Goal: Task Accomplishment & Management: Complete application form

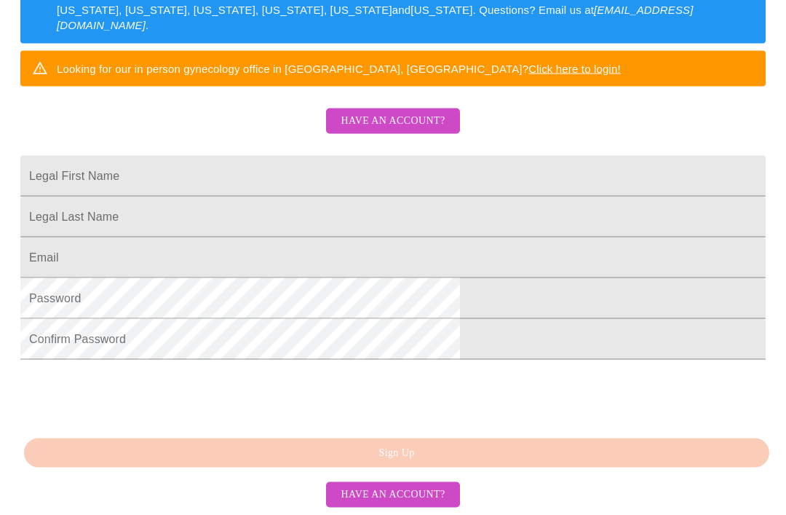
scroll to position [330, 0]
click at [482, 160] on input "Legal First Name" at bounding box center [392, 176] width 745 height 41
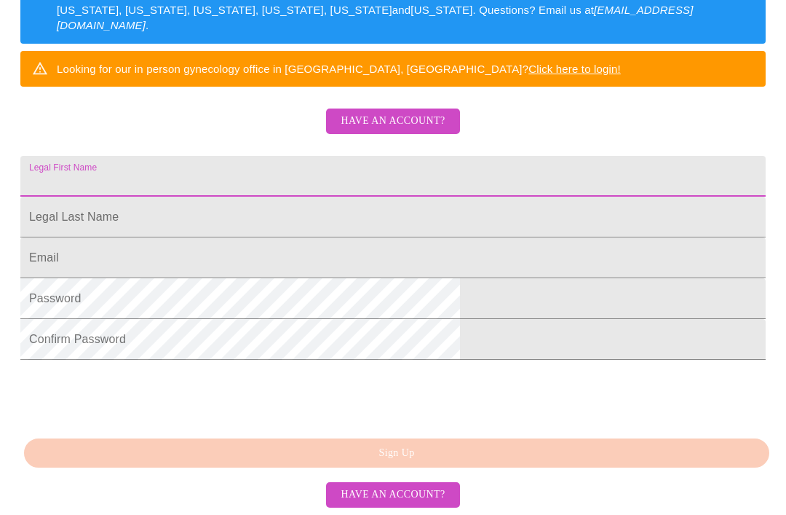
type input "[PERSON_NAME]"
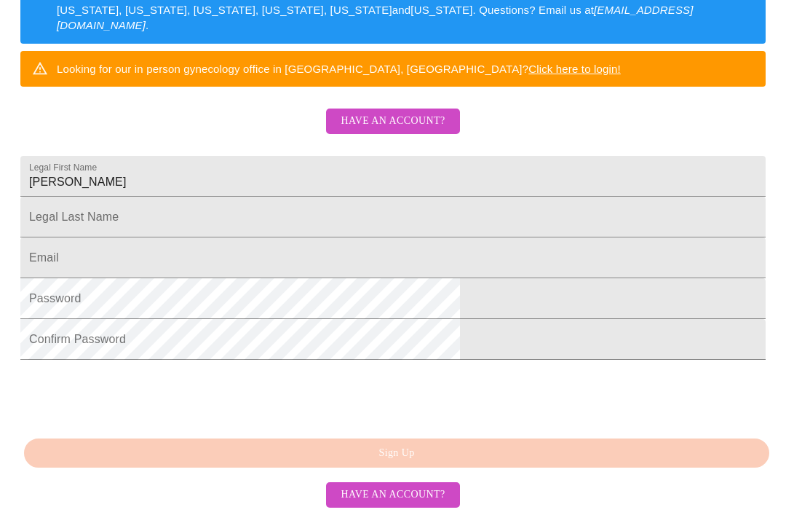
click at [361, 212] on input "Legal First Name" at bounding box center [392, 217] width 745 height 41
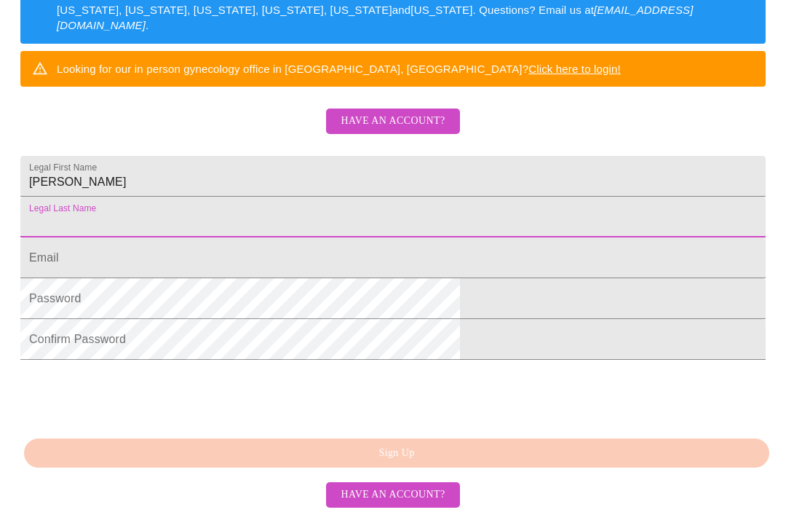
type input "[PERSON_NAME]"
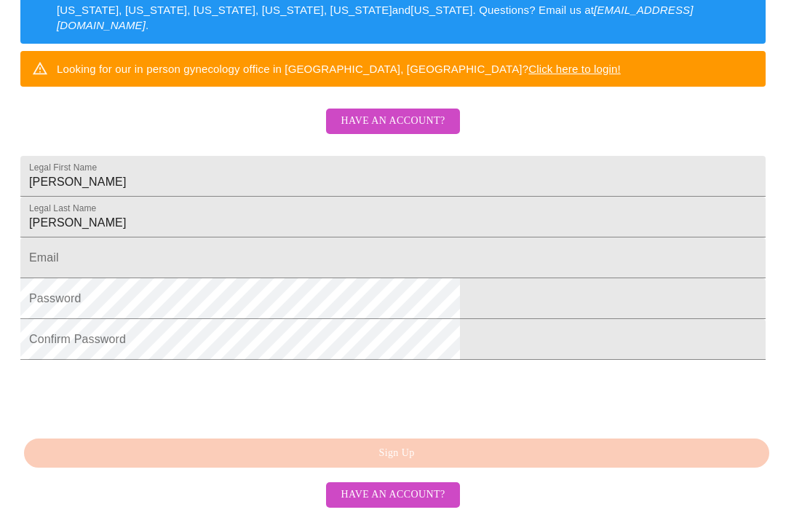
click at [437, 264] on input "Legal First Name" at bounding box center [392, 257] width 745 height 41
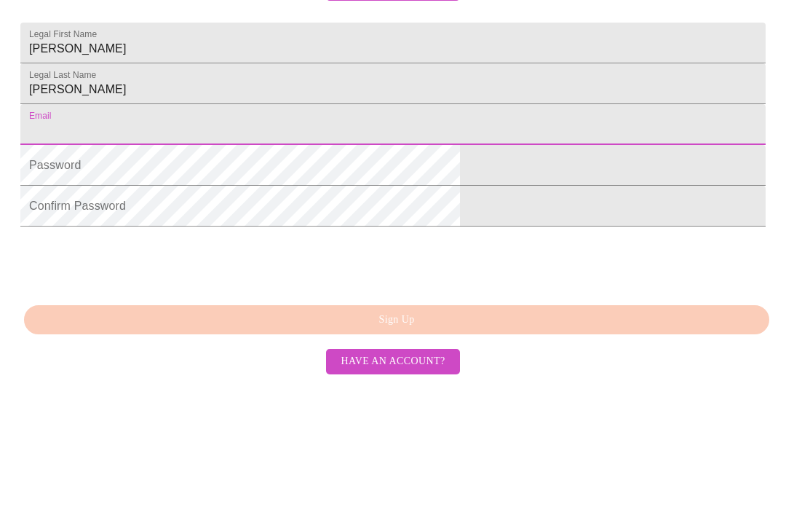
type input "[EMAIL_ADDRESS][DOMAIN_NAME]"
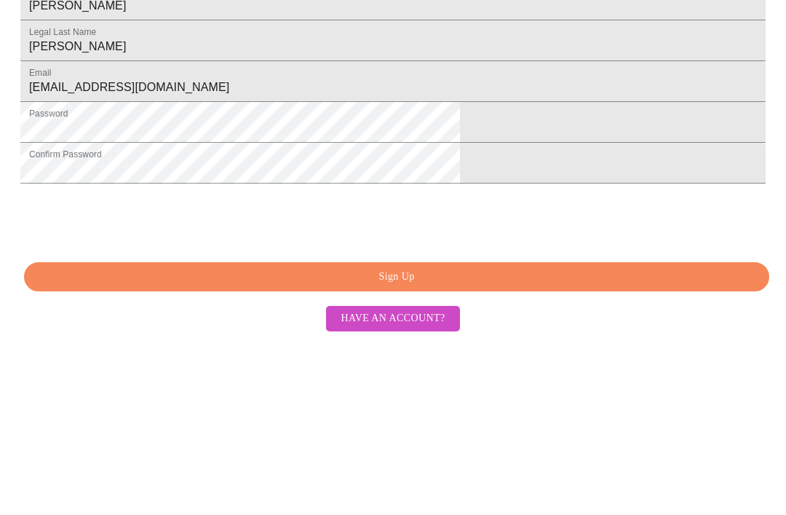
scroll to position [333, 0]
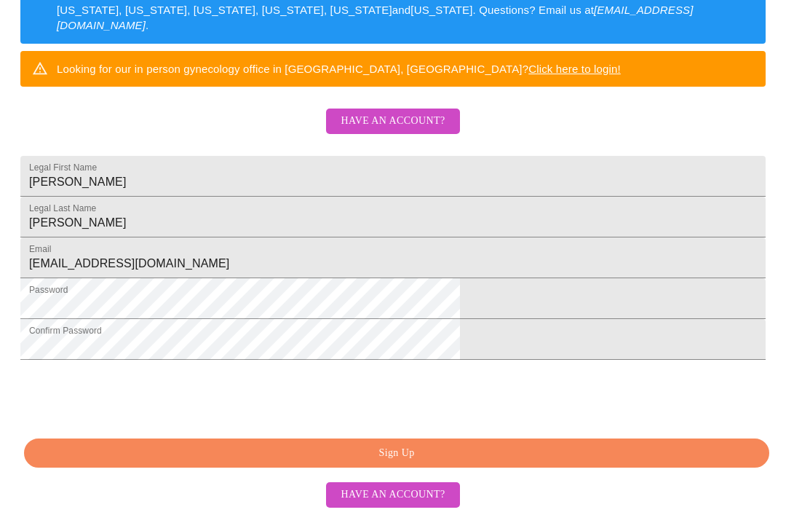
click at [523, 462] on span "Sign Up" at bounding box center [397, 453] width 712 height 18
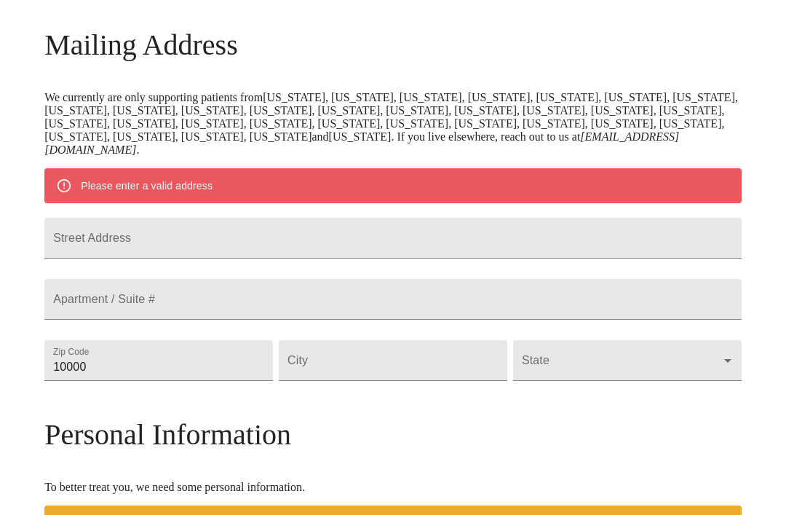
scroll to position [212, 0]
click at [319, 256] on input "Street Address" at bounding box center [392, 238] width 697 height 41
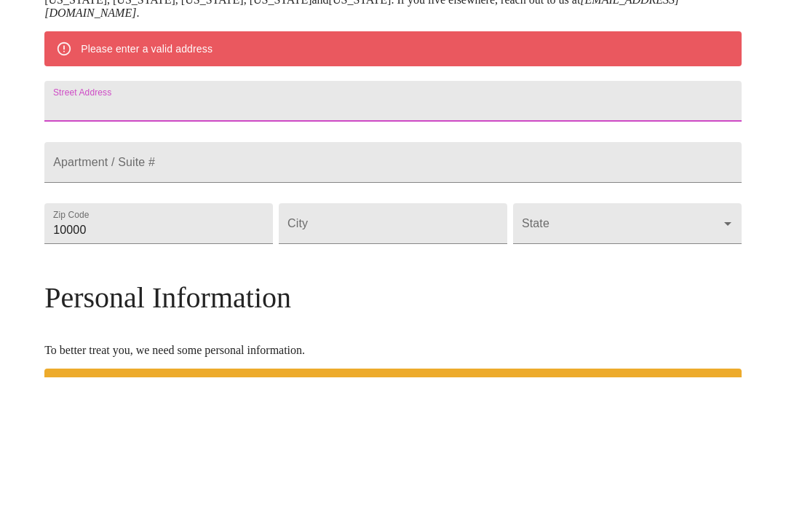
type input "[STREET_ADDRESS][PERSON_NAME]"
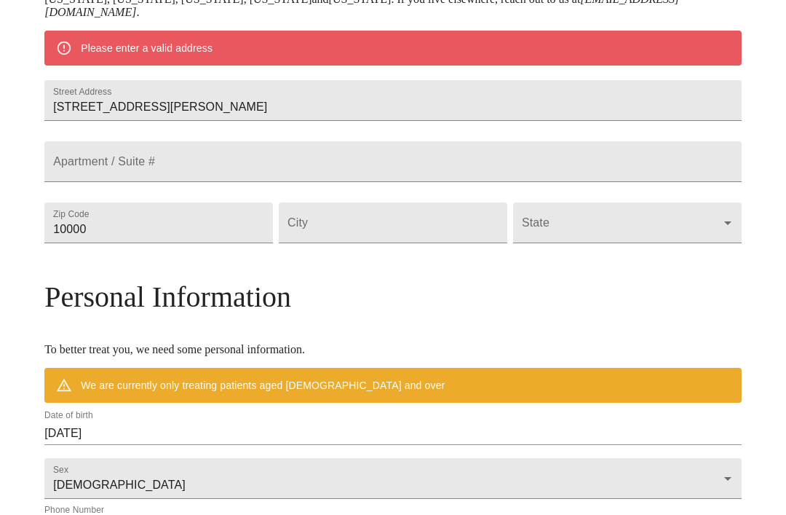
click at [219, 243] on input "10000" at bounding box center [158, 222] width 229 height 41
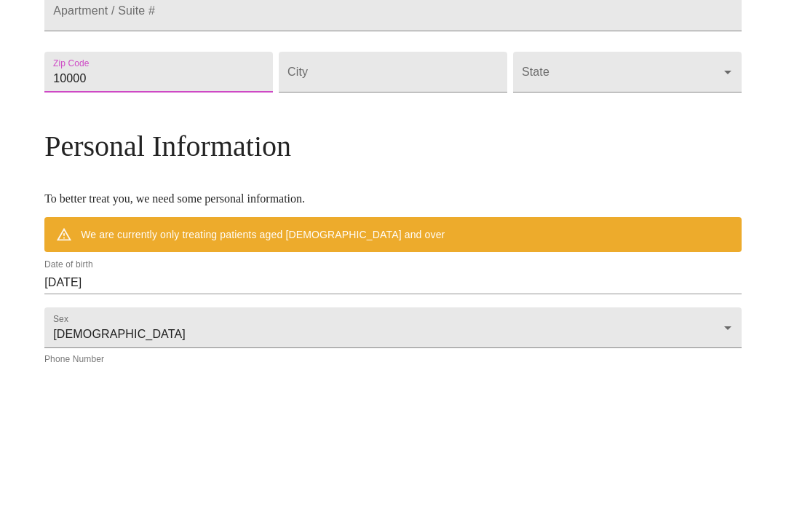
click at [243, 203] on input "10000" at bounding box center [158, 223] width 229 height 41
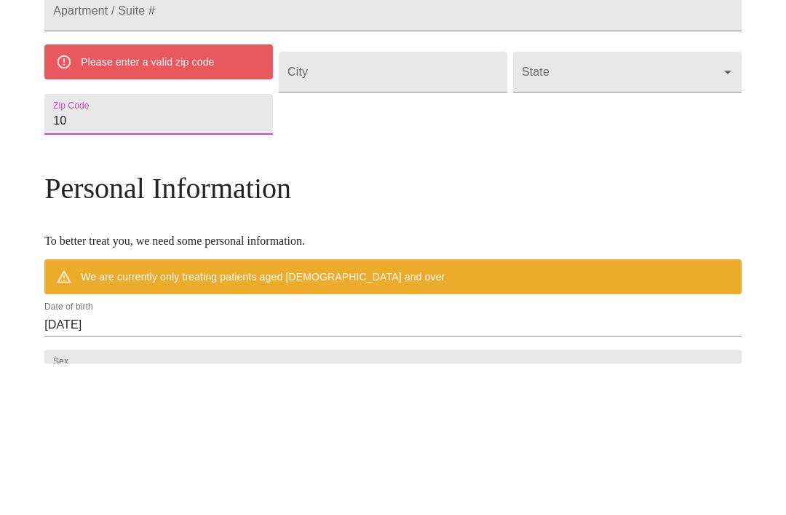
type input "1"
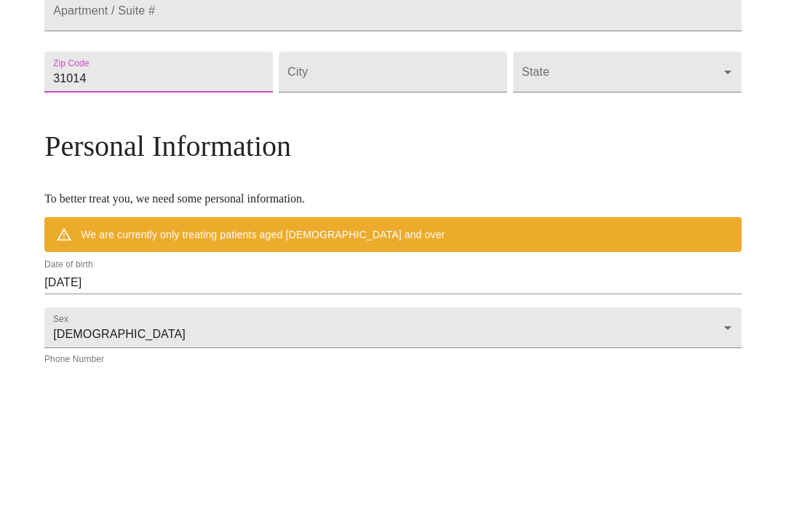
type input "31014"
click at [384, 203] on input "Street Address" at bounding box center [393, 223] width 229 height 41
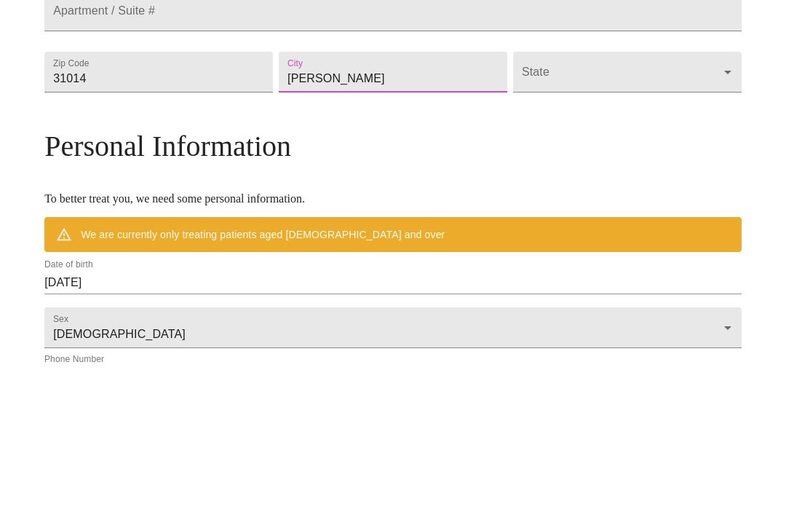
type input "[PERSON_NAME]"
click at [534, 130] on body "MyMenopauseRx Welcome to MyMenopauseRx Since it's your first time here, you'll …" at bounding box center [393, 236] width 774 height 1161
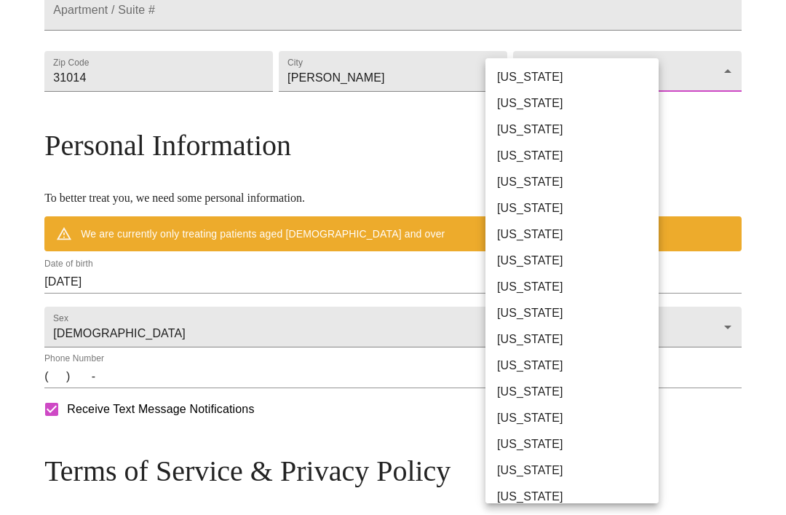
click at [539, 314] on li "[US_STATE]" at bounding box center [571, 313] width 173 height 26
type input "[US_STATE]"
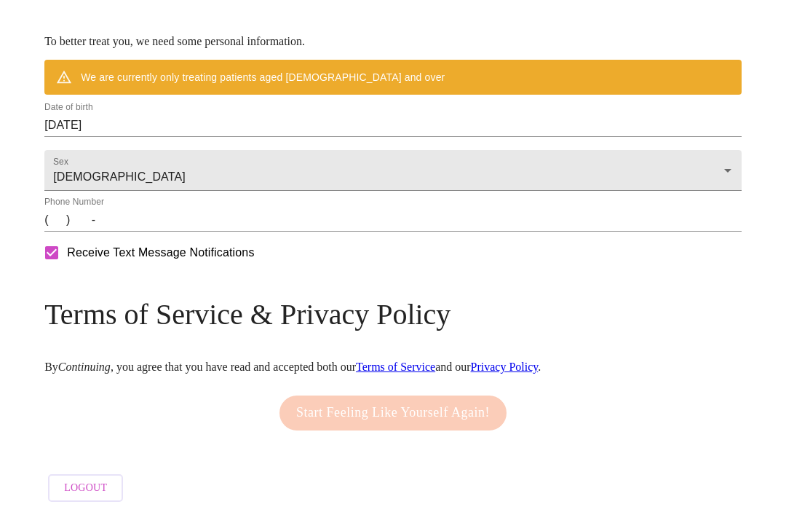
scroll to position [654, 0]
click at [219, 137] on input "09/18/2025" at bounding box center [392, 125] width 697 height 23
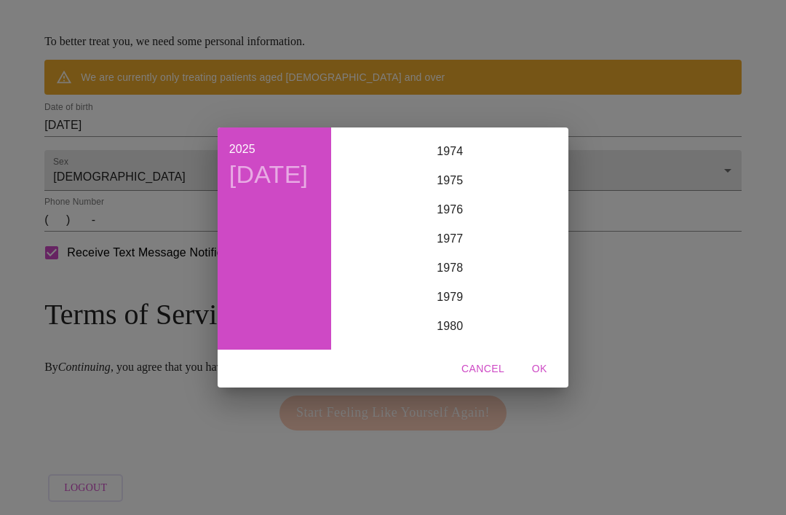
scroll to position [2159, 0]
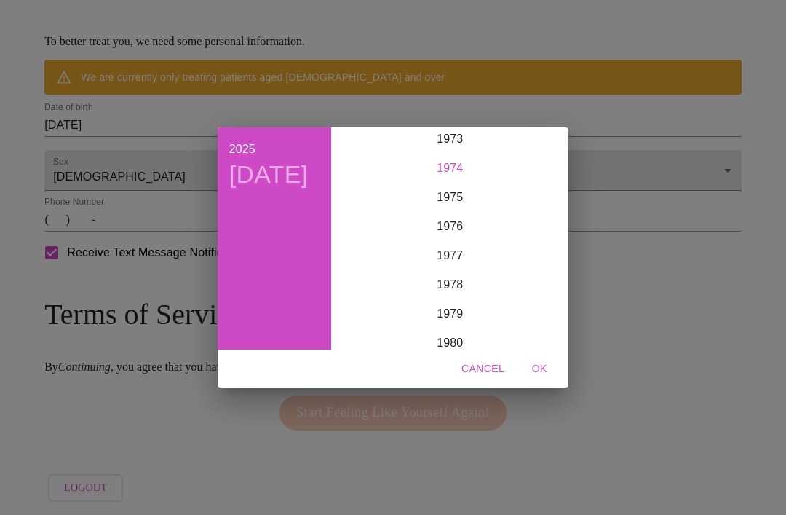
click at [446, 181] on div "1974" at bounding box center [450, 168] width 226 height 29
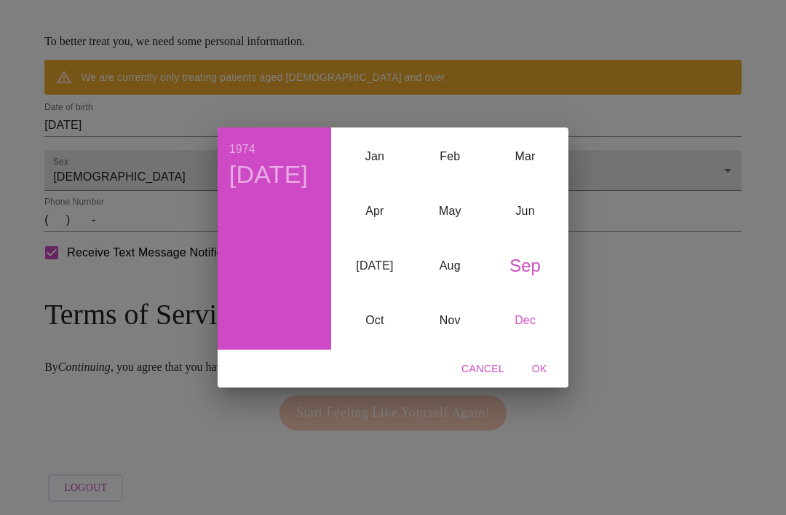
click at [523, 347] on div "Dec" at bounding box center [525, 320] width 75 height 55
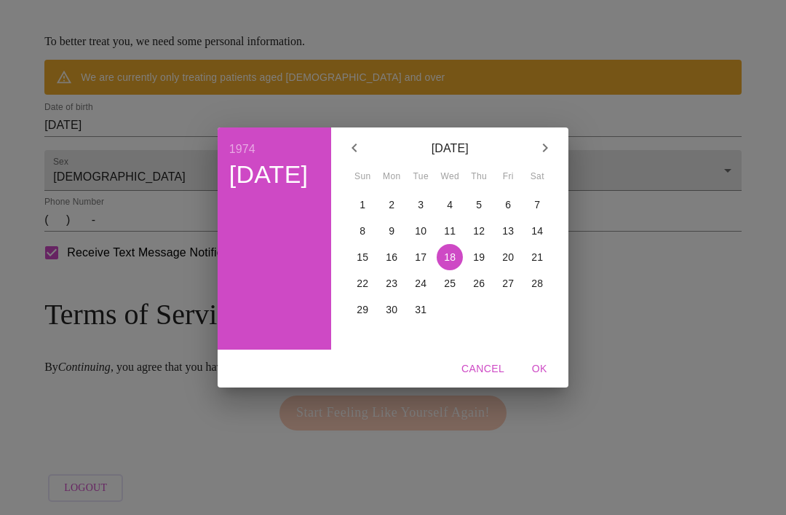
click at [486, 290] on span "26" at bounding box center [479, 283] width 26 height 15
click at [540, 378] on span "OK" at bounding box center [539, 369] width 35 height 18
type input "[DATE]"
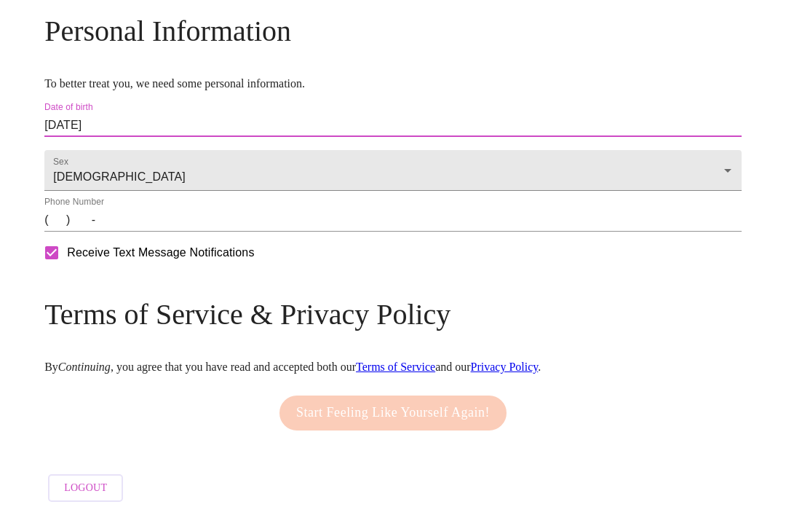
scroll to position [611, 0]
click at [224, 231] on input "(   )    -" at bounding box center [392, 219] width 697 height 23
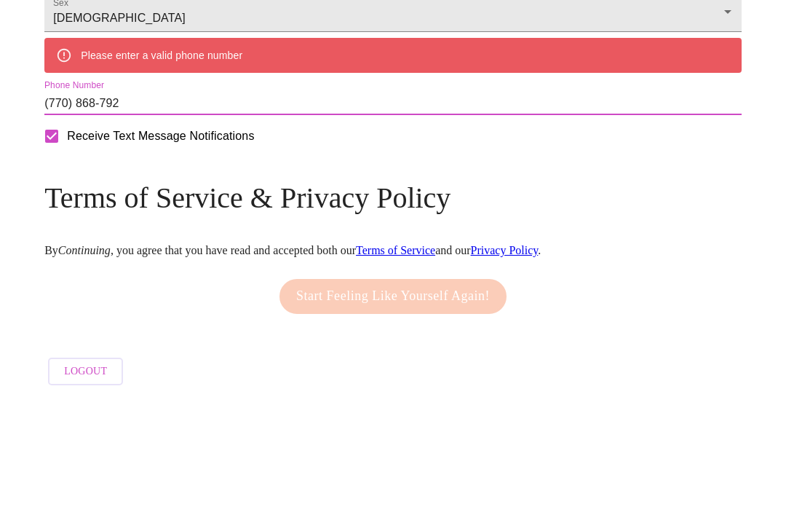
type input "[PHONE_NUMBER]"
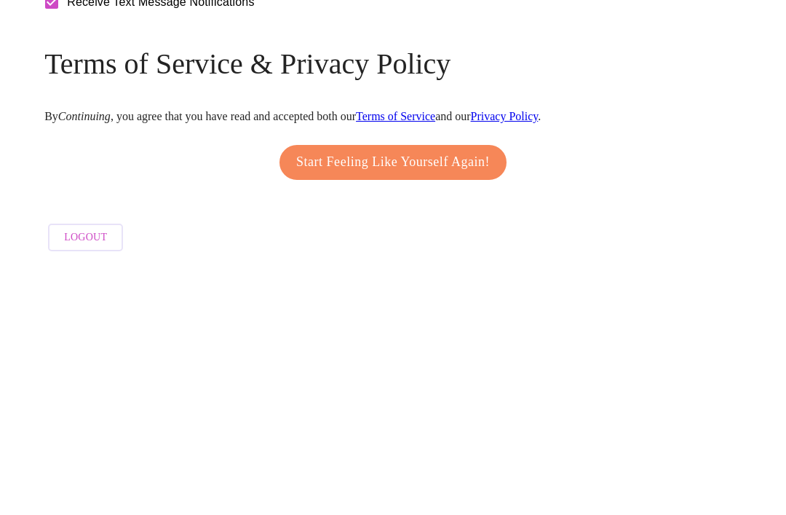
scroll to position [658, 0]
click at [459, 401] on span "Start Feeling Like Yourself Again!" at bounding box center [393, 412] width 194 height 23
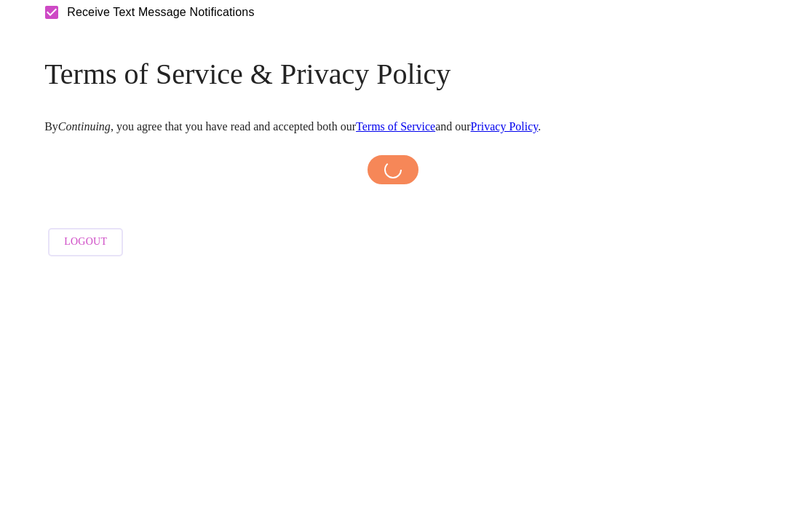
scroll to position [606, 0]
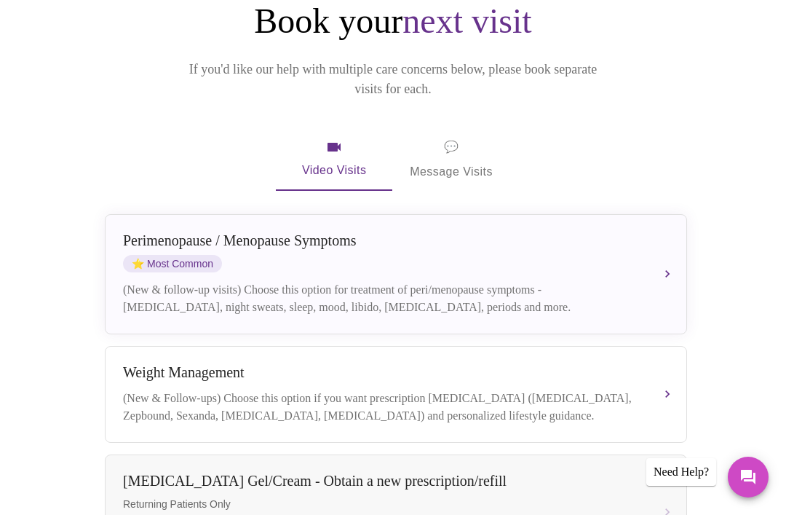
scroll to position [159, 0]
click at [753, 283] on div "Book your next visit If you'd like our help with multiple care concerns below, …" at bounding box center [393, 519] width 760 height 1036
click at [588, 282] on div "(New & follow-up visits) Choose this option for treatment of peri/menopause sym…" at bounding box center [381, 299] width 517 height 35
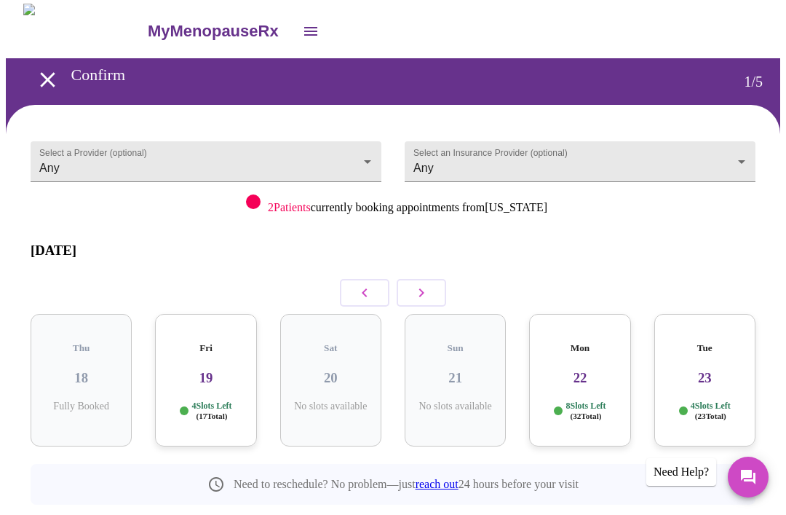
scroll to position [27, 0]
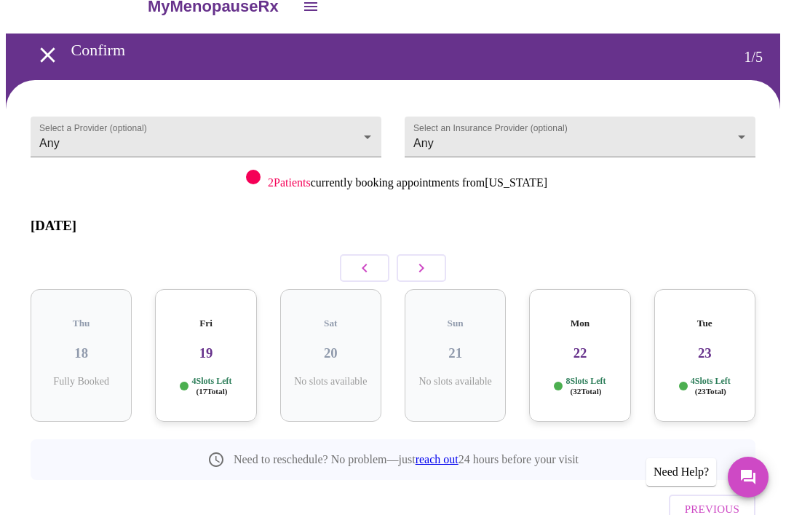
click at [208, 387] on span "( 17 Total)" at bounding box center [211, 391] width 31 height 9
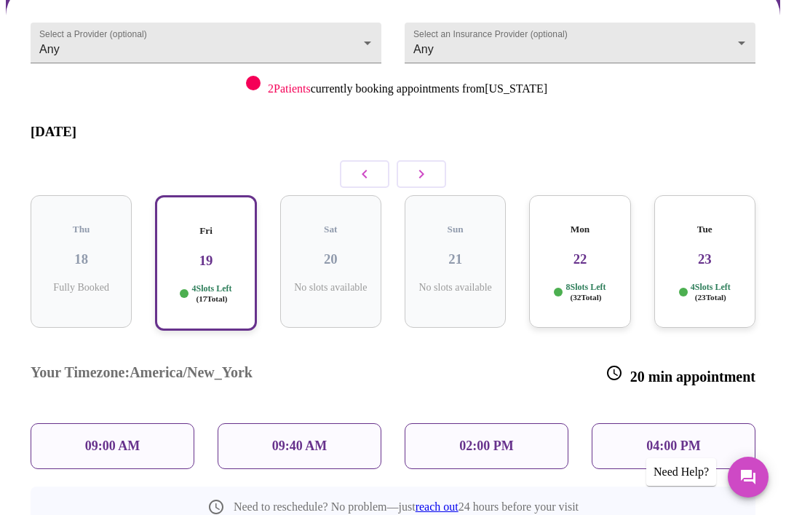
scroll to position [0, 0]
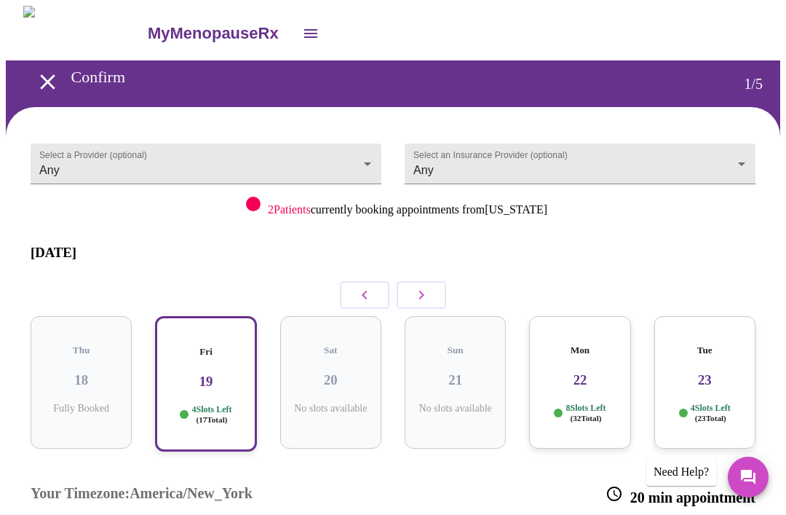
click at [48, 84] on icon "open drawer" at bounding box center [47, 81] width 25 height 25
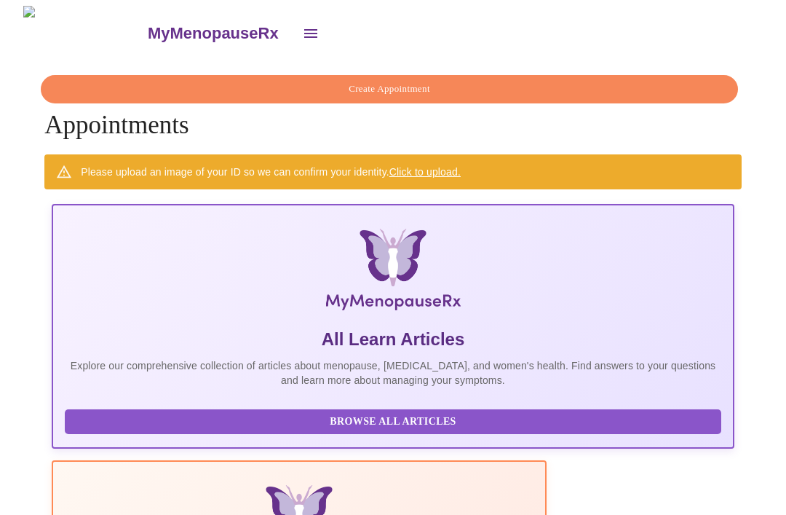
scroll to position [0, 386]
click at [421, 170] on link "Click to upload." at bounding box center [424, 172] width 71 height 12
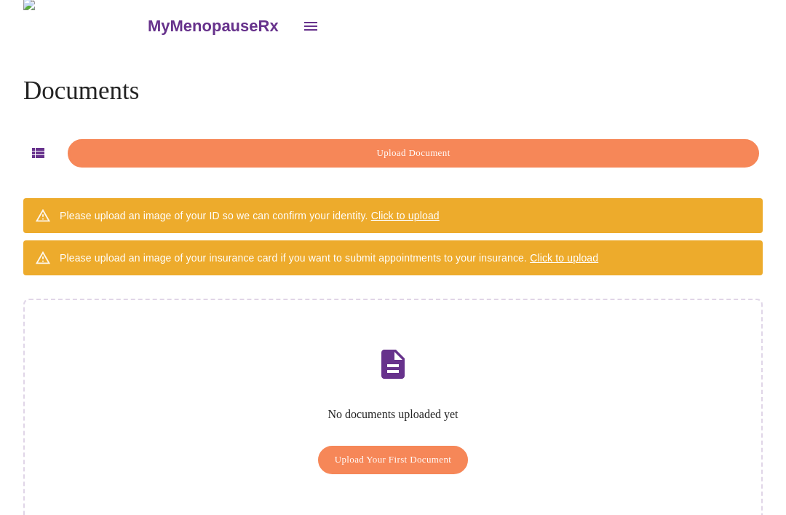
scroll to position [47, 0]
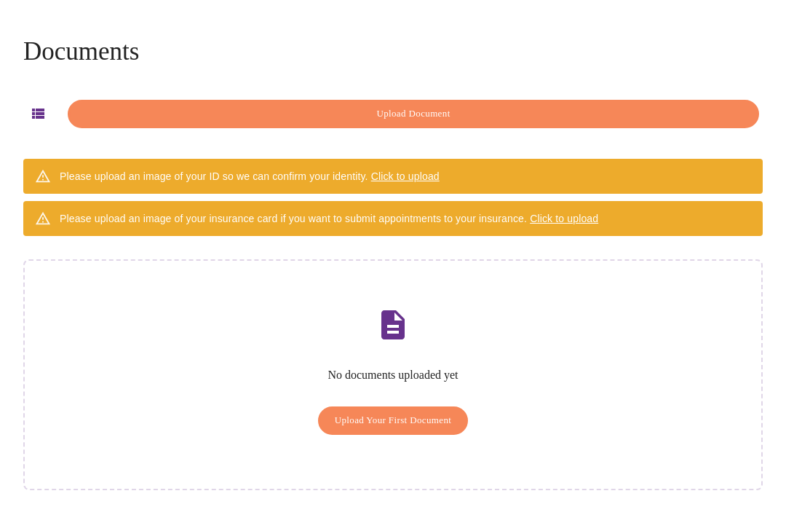
click at [405, 412] on span "Upload Your First Document" at bounding box center [393, 420] width 117 height 17
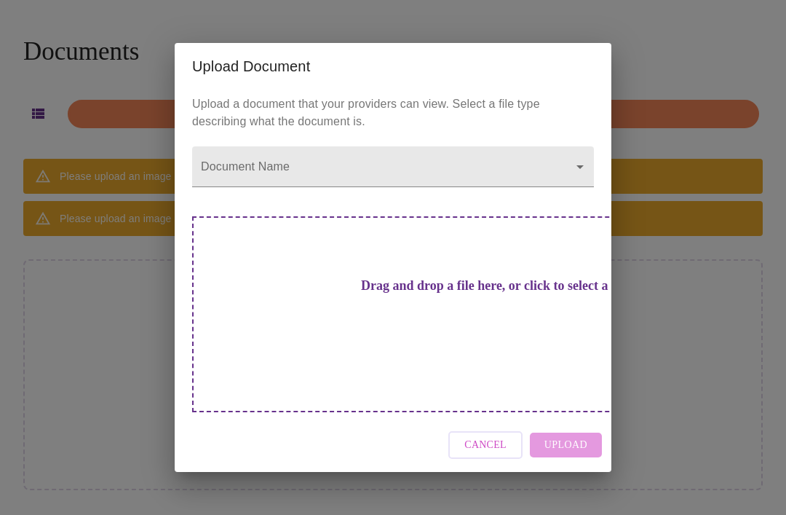
click at [568, 191] on body "MyMenopauseRx Documents Upload Document Please upload an image of your ID so we…" at bounding box center [393, 236] width 774 height 554
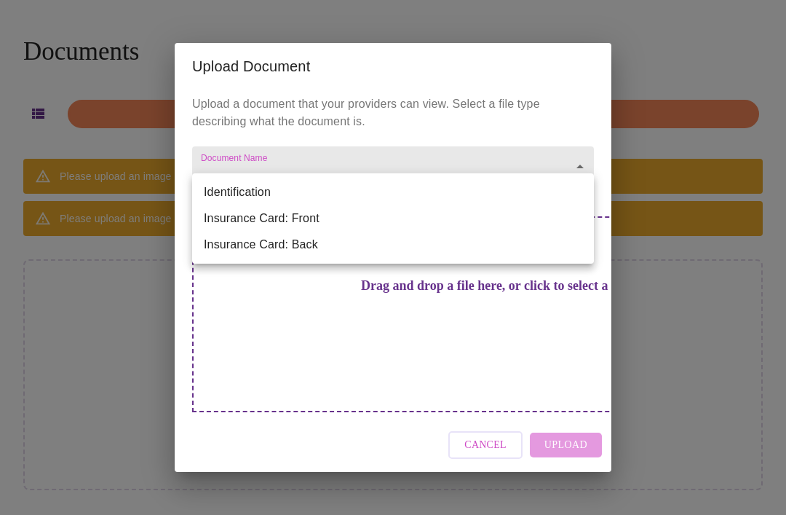
click at [255, 191] on li "Identification" at bounding box center [393, 192] width 402 height 26
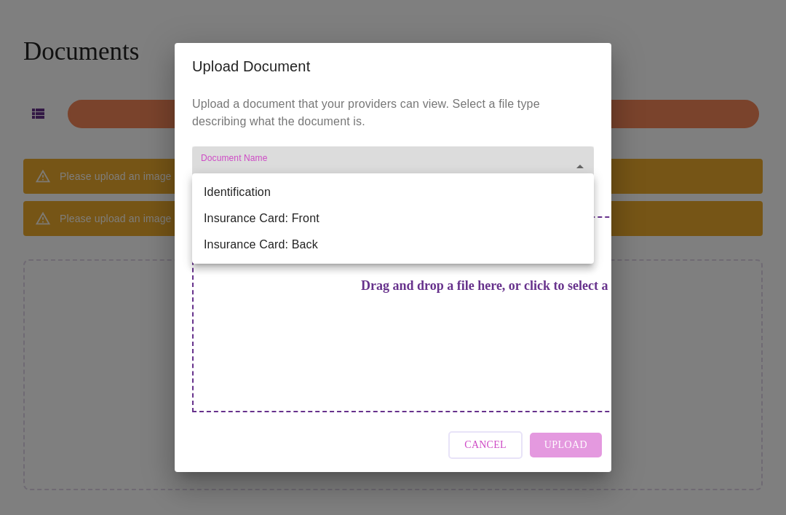
type input "Identification"
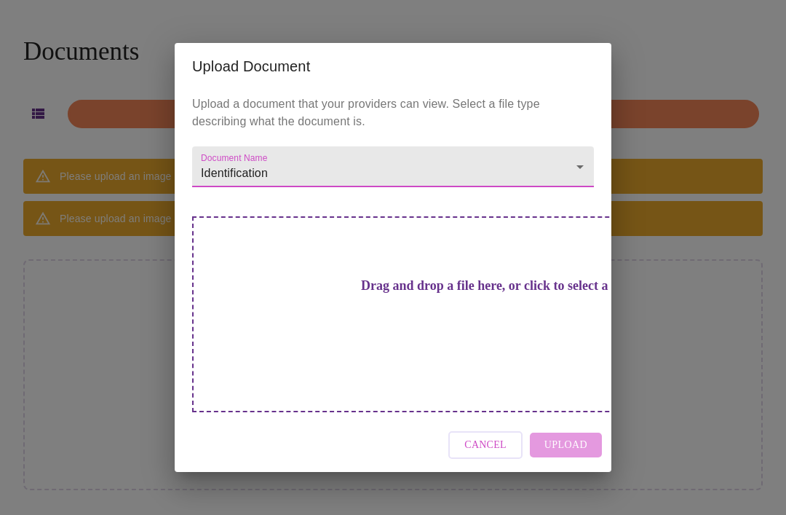
click at [500, 436] on span "Cancel" at bounding box center [485, 445] width 42 height 18
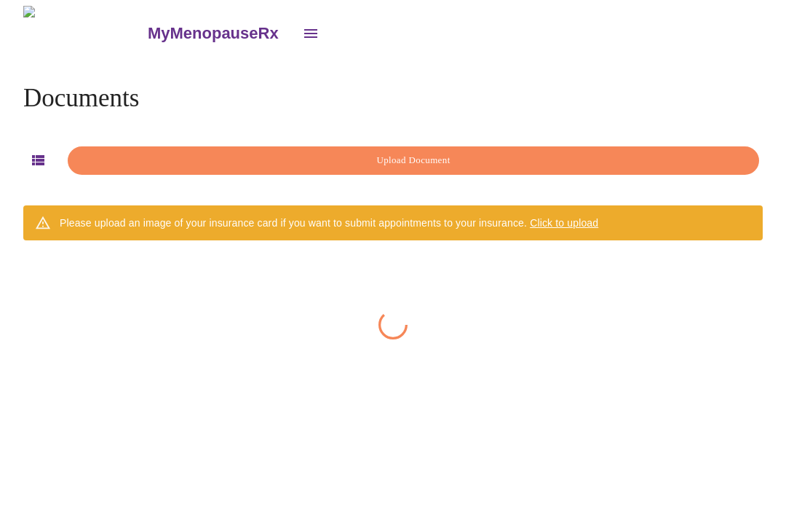
scroll to position [47, 0]
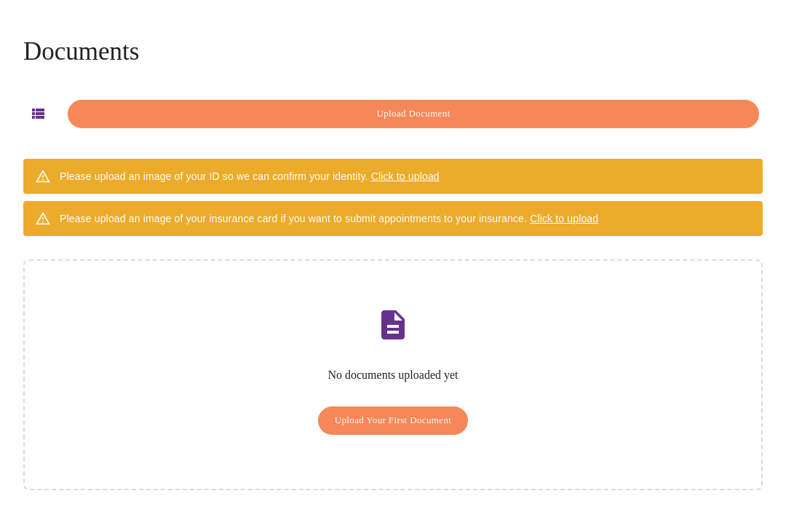
click at [403, 176] on span "Click to upload" at bounding box center [405, 176] width 68 height 12
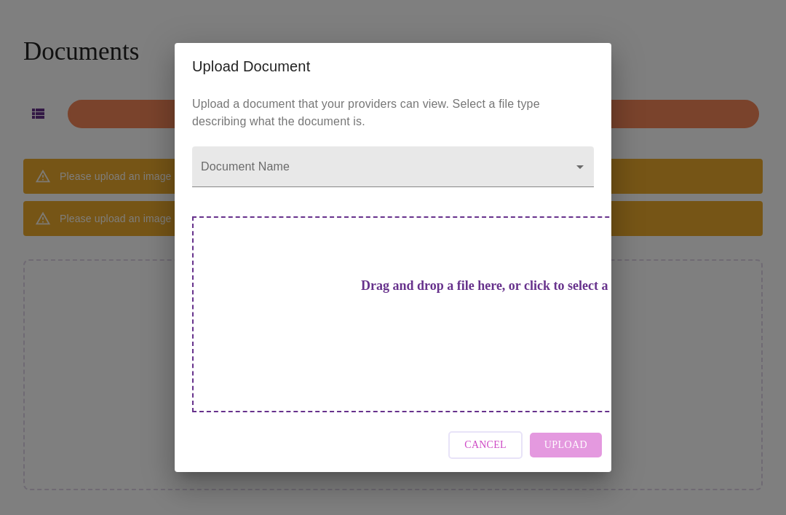
click at [445, 196] on body "MyMenopauseRx Documents Upload Document Please upload an image of your ID so we…" at bounding box center [393, 236] width 774 height 554
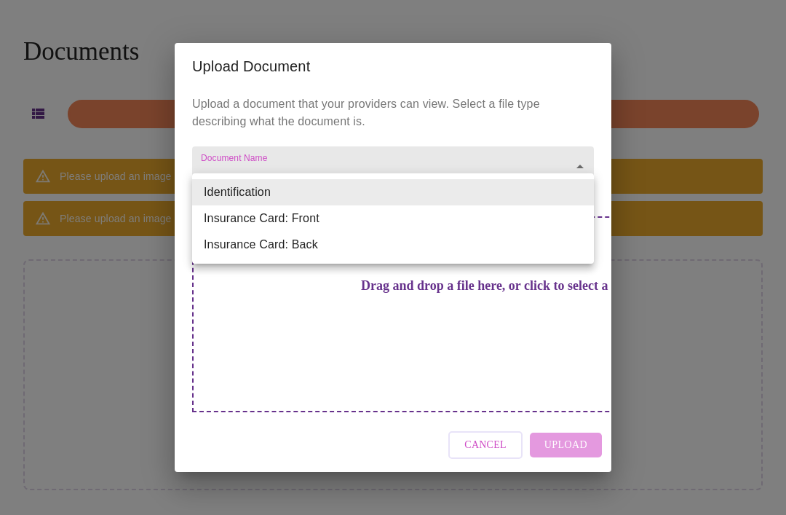
click at [257, 197] on li "Identification" at bounding box center [393, 192] width 402 height 26
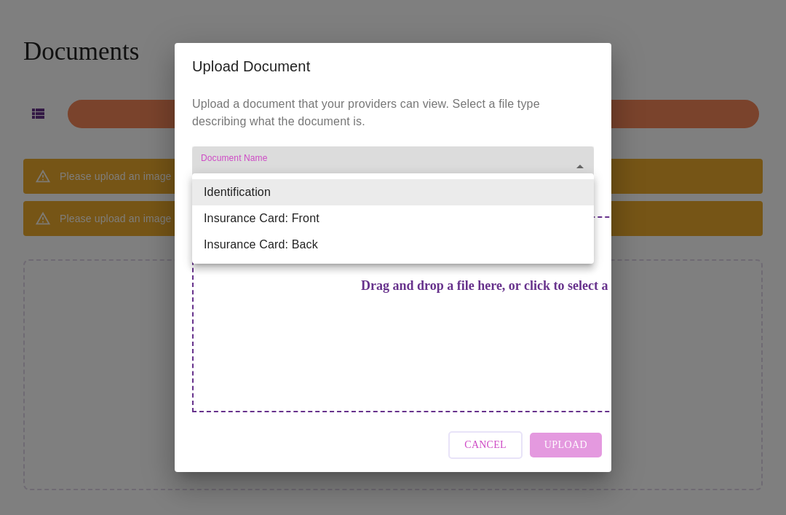
type input "Identification"
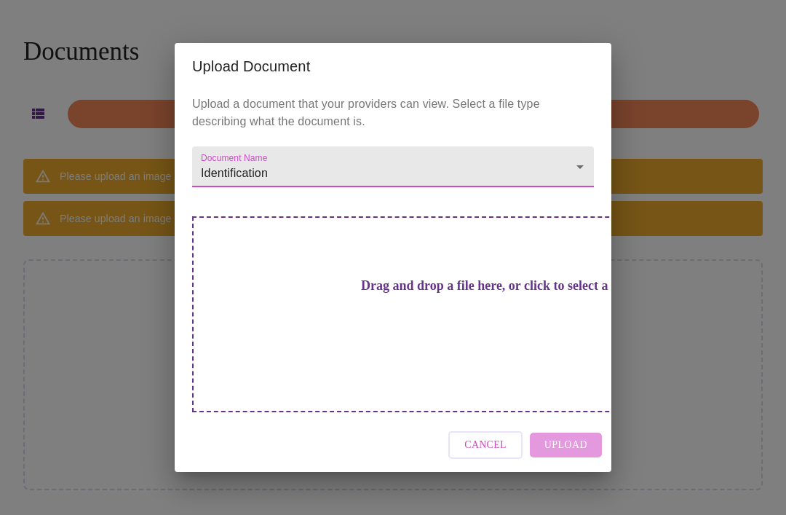
click at [494, 322] on div "Drag and drop a file here, or click to select a file" at bounding box center [495, 314] width 606 height 196
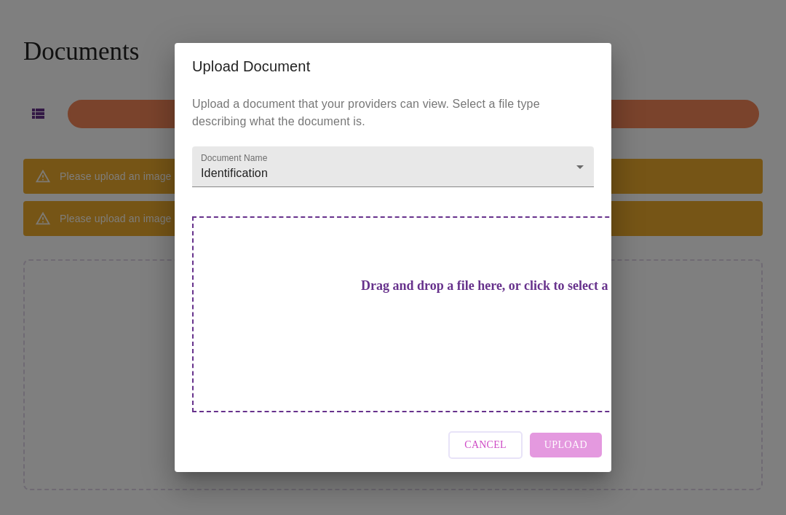
click at [427, 293] on h3 "Drag and drop a file here, or click to select a file" at bounding box center [495, 285] width 402 height 15
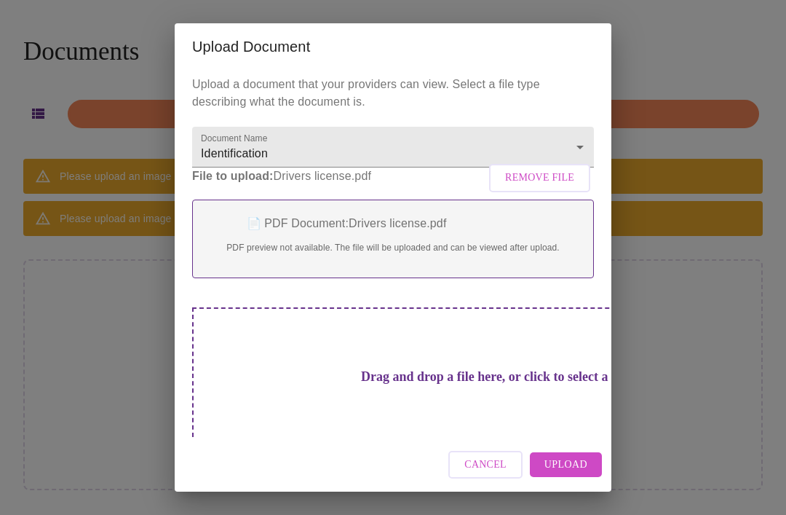
click at [568, 464] on span "Upload" at bounding box center [565, 465] width 43 height 18
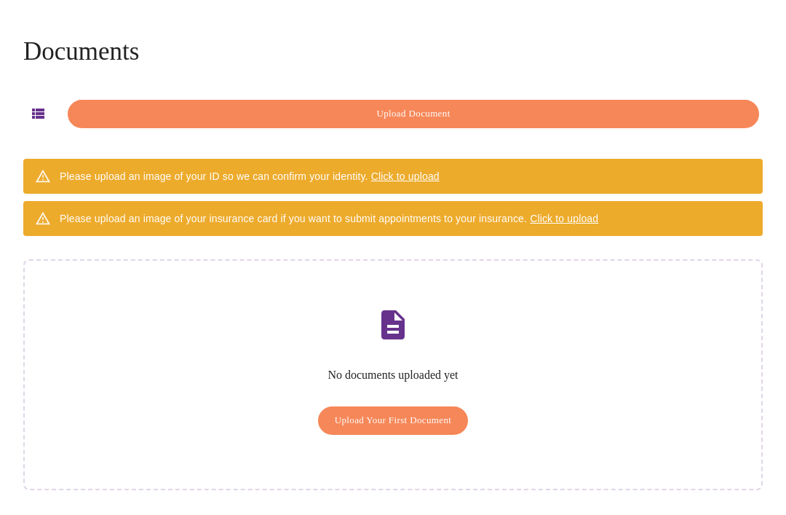
click at [566, 194] on body "MyMenopauseRx Documents Upload Document Please upload an image of your ID so we…" at bounding box center [393, 236] width 774 height 554
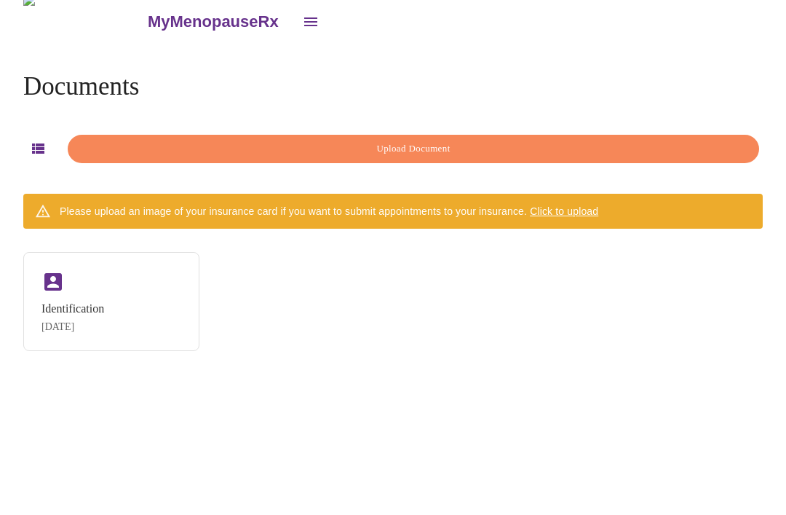
click at [564, 205] on span "Click to upload" at bounding box center [564, 211] width 68 height 12
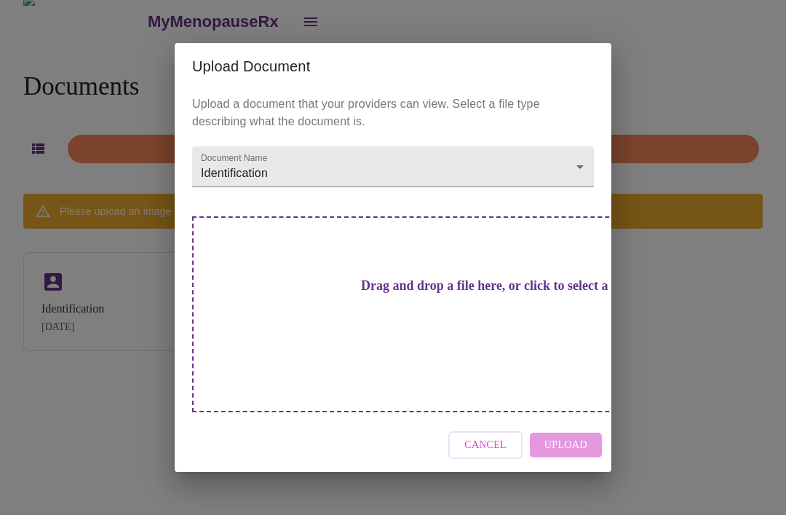
click at [548, 196] on body "MyMenopauseRx Documents Upload Document Please upload an image of your insuranc…" at bounding box center [393, 251] width 774 height 515
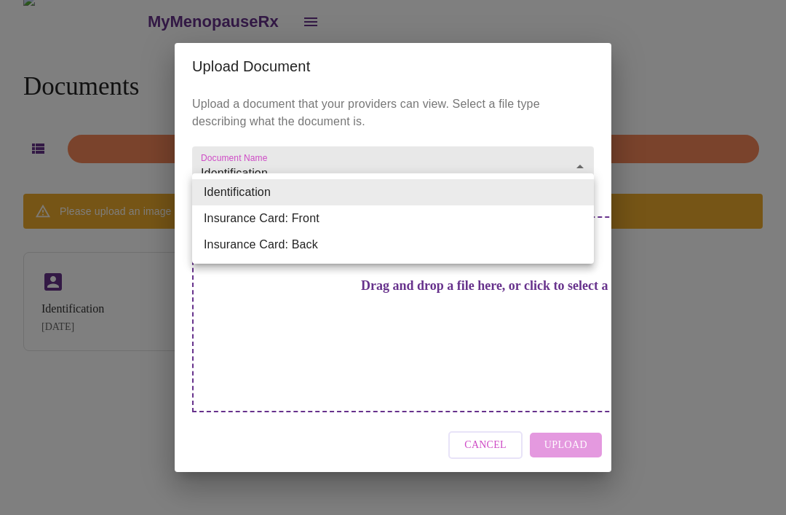
click at [309, 222] on li "Insurance Card: Front" at bounding box center [393, 218] width 402 height 26
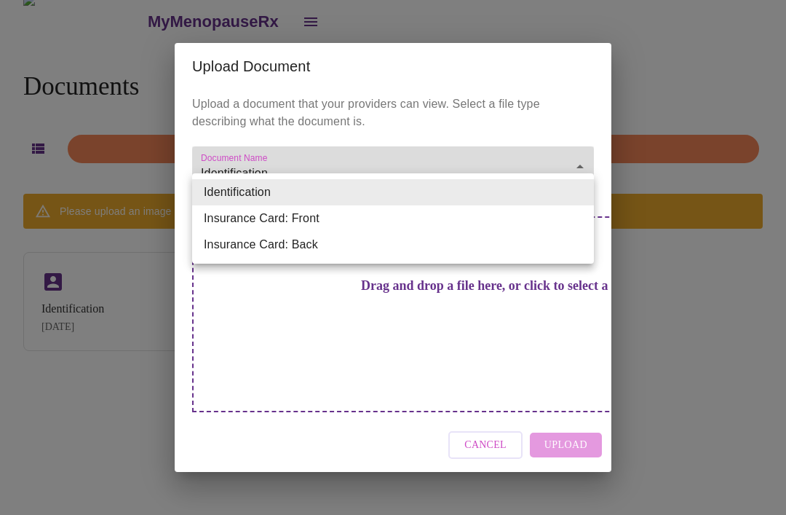
type input "Insurance Card: Front"
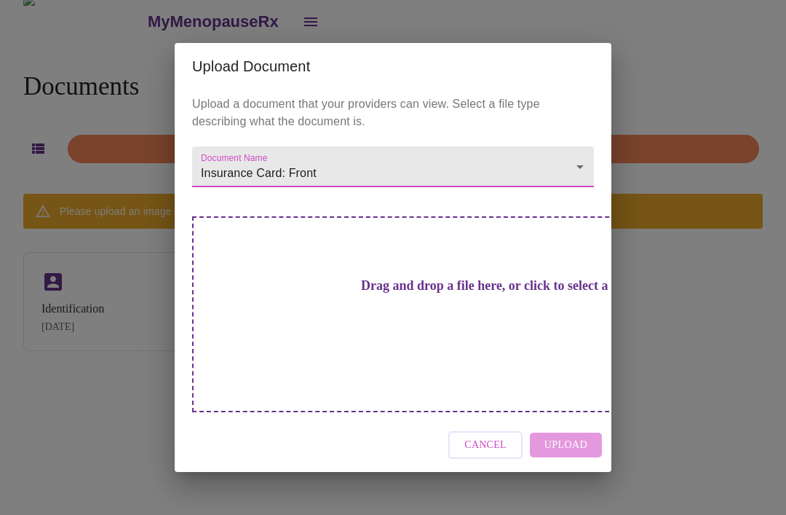
click at [558, 422] on div "Cancel Upload" at bounding box center [393, 445] width 437 height 55
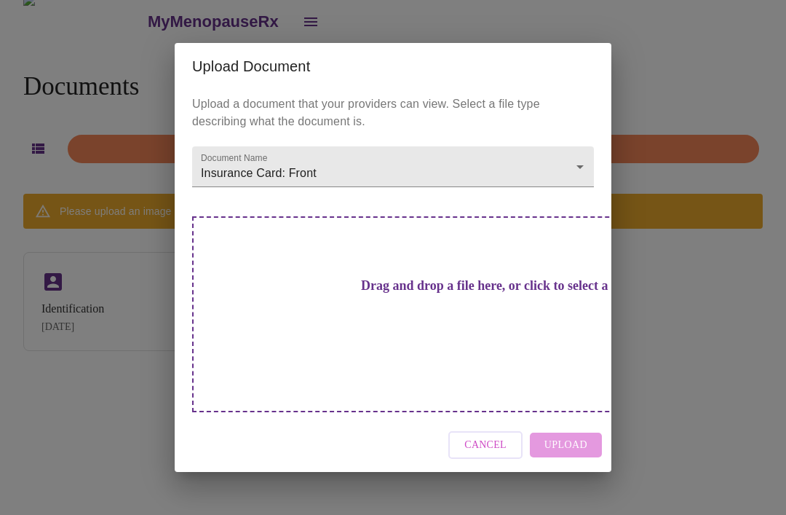
click at [418, 293] on h3 "Drag and drop a file here, or click to select a file" at bounding box center [495, 285] width 402 height 15
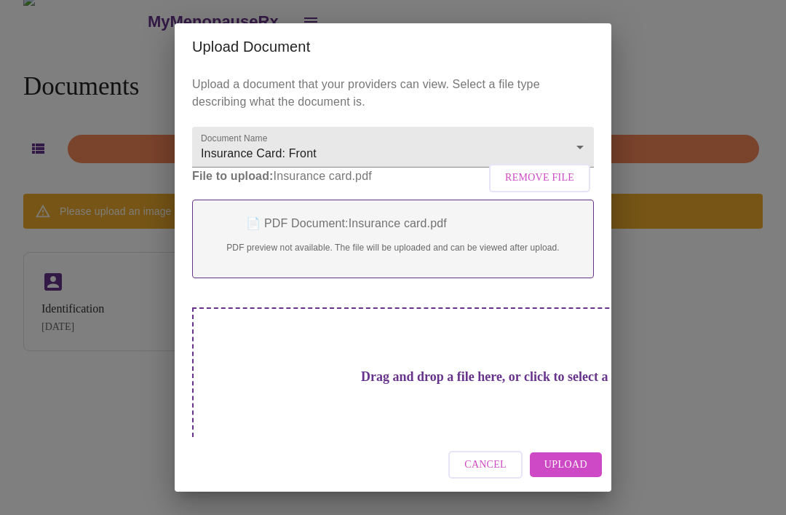
click at [566, 468] on span "Upload" at bounding box center [565, 465] width 43 height 18
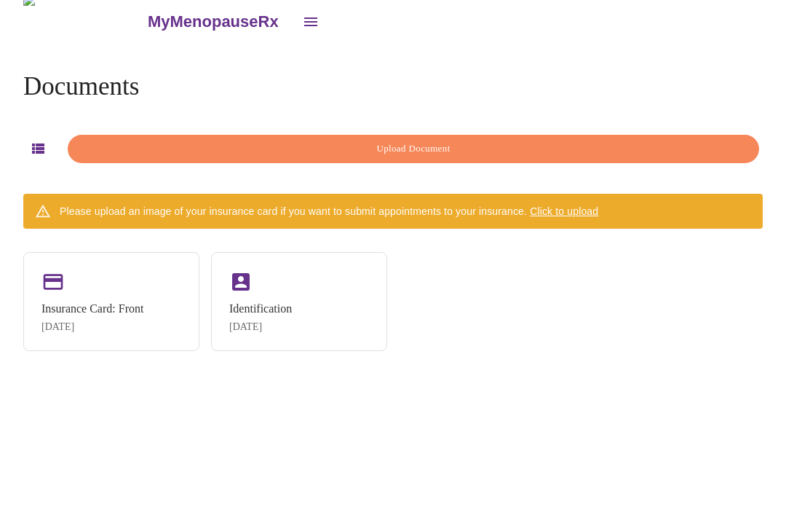
click at [566, 205] on span "Click to upload" at bounding box center [564, 211] width 68 height 12
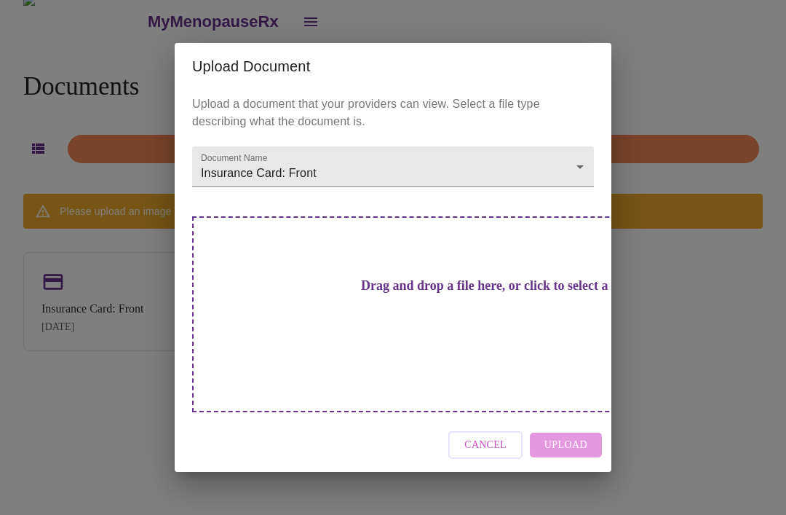
click at [584, 197] on body "MyMenopauseRx Documents Upload Document Please upload an image of your insuranc…" at bounding box center [393, 251] width 774 height 515
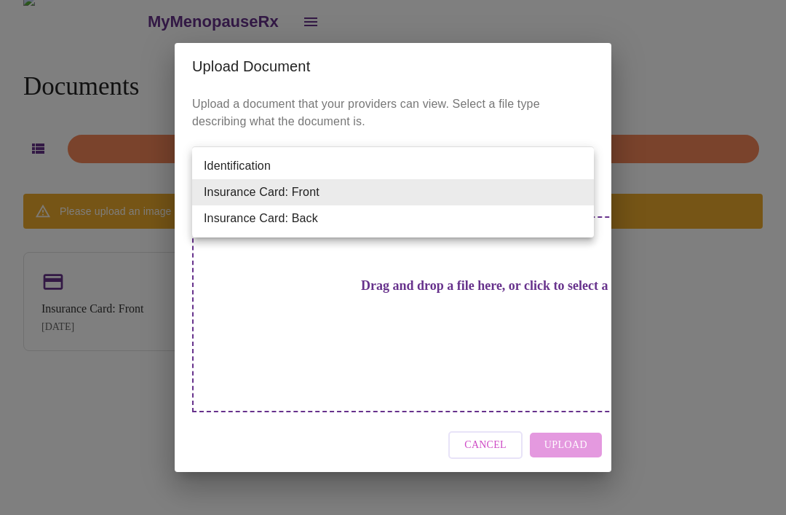
click at [492, 228] on li "Insurance Card: Back" at bounding box center [393, 218] width 402 height 26
type input "Insurance Card: Back"
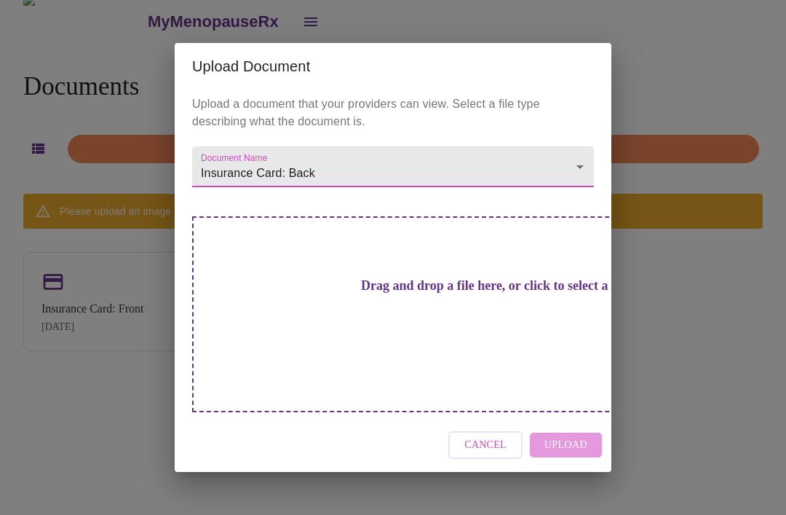
click at [433, 293] on h3 "Drag and drop a file here, or click to select a file" at bounding box center [495, 285] width 402 height 15
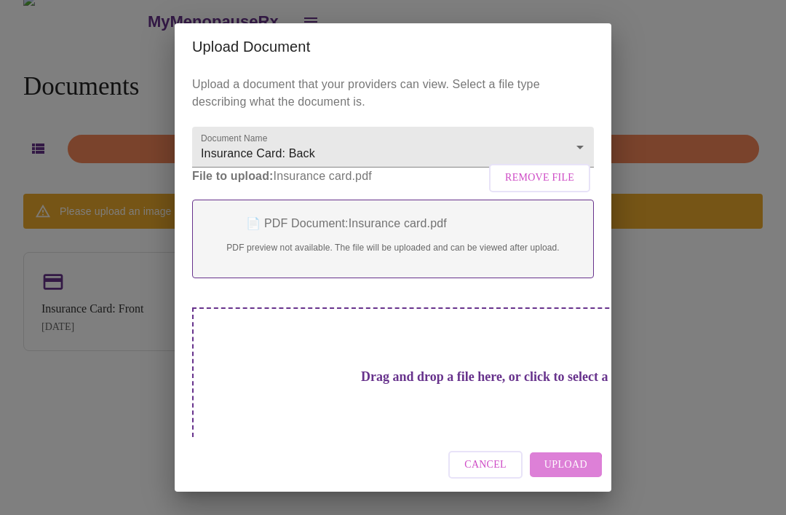
click at [565, 467] on span "Upload" at bounding box center [565, 465] width 43 height 18
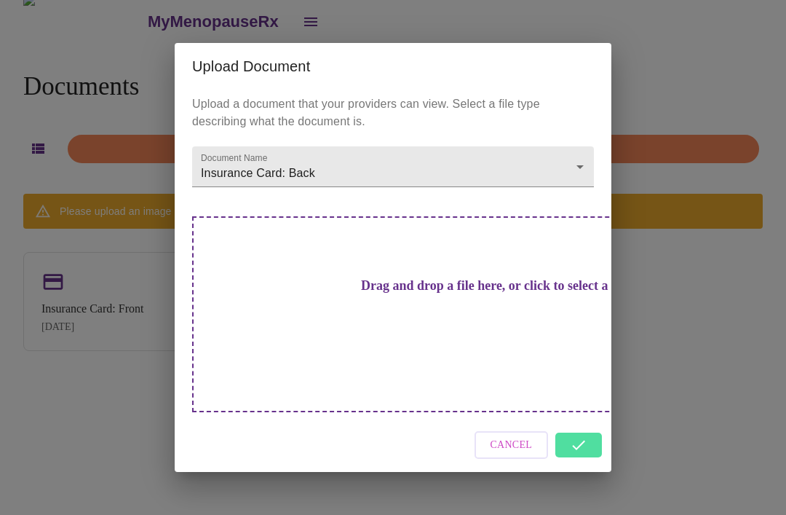
click at [678, 352] on div "Upload Document Upload a document that your providers can view. Select a file t…" at bounding box center [393, 257] width 786 height 515
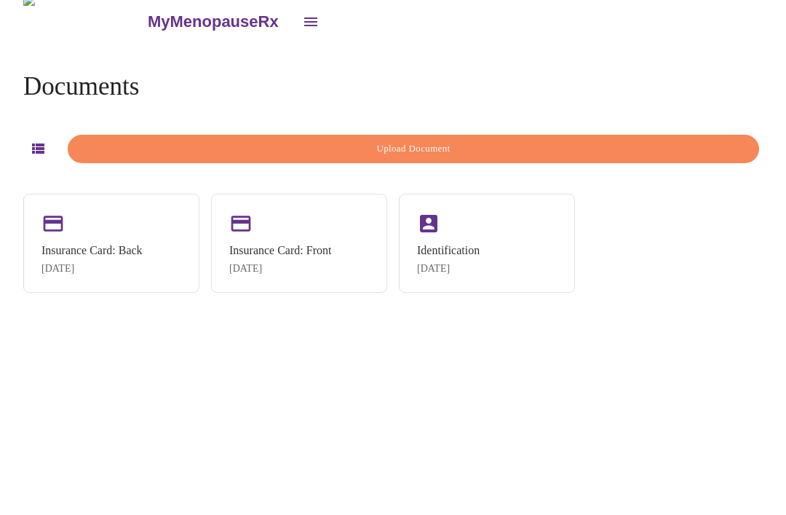
click at [311, 244] on div "Insurance Card: Front [DATE]" at bounding box center [280, 259] width 102 height 31
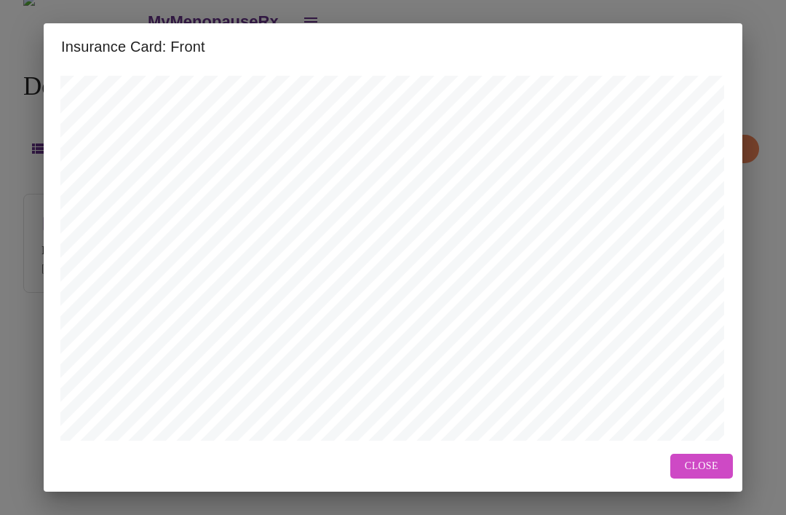
scroll to position [0, 1]
click at [707, 472] on span "Close" at bounding box center [701, 466] width 33 height 18
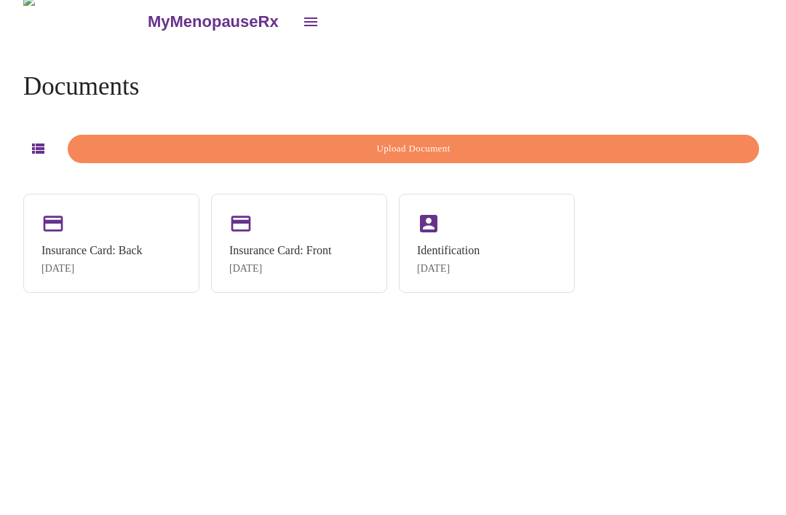
click at [117, 244] on div "Insurance Card: Back" at bounding box center [91, 250] width 101 height 13
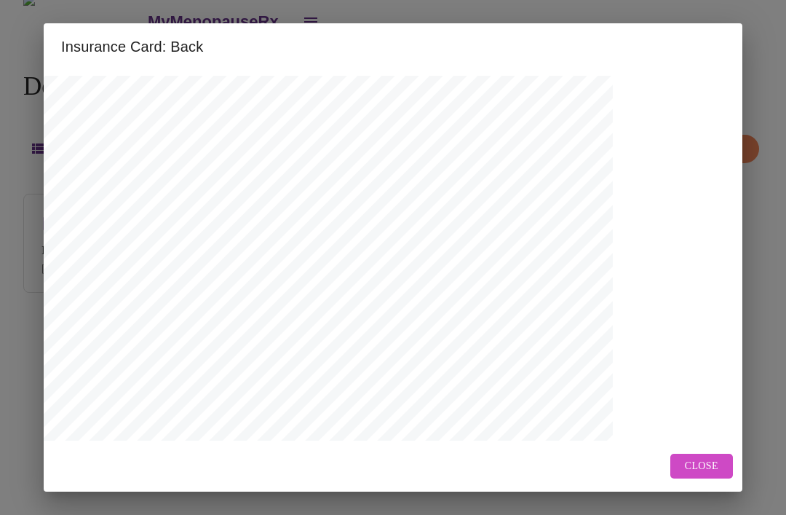
scroll to position [0, 114]
click at [700, 467] on span "Close" at bounding box center [701, 466] width 33 height 18
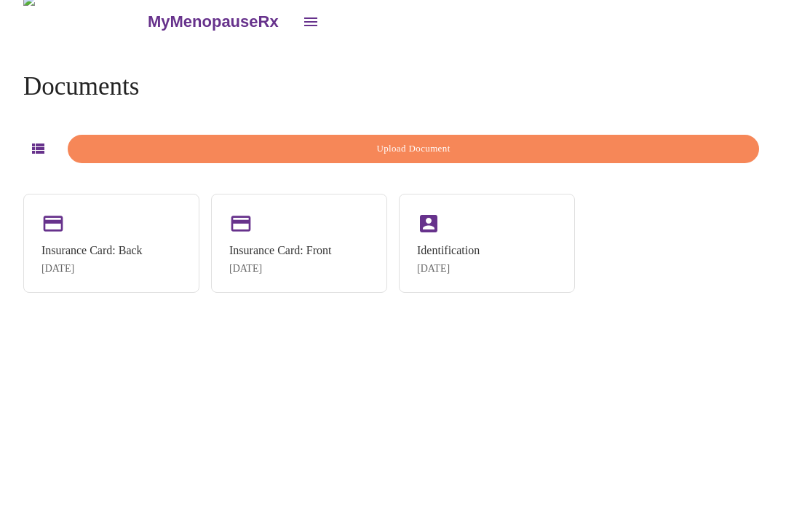
click at [298, 244] on div "Insurance Card: Front" at bounding box center [280, 250] width 102 height 13
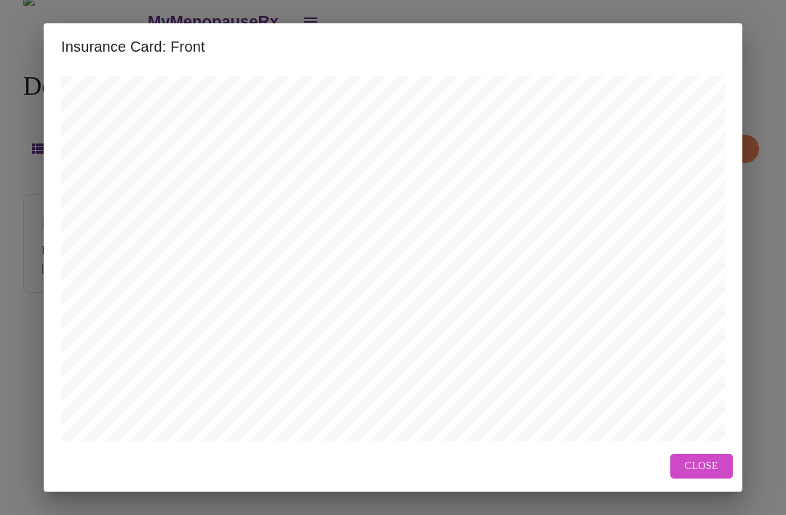
click at [697, 468] on span "Close" at bounding box center [701, 466] width 33 height 18
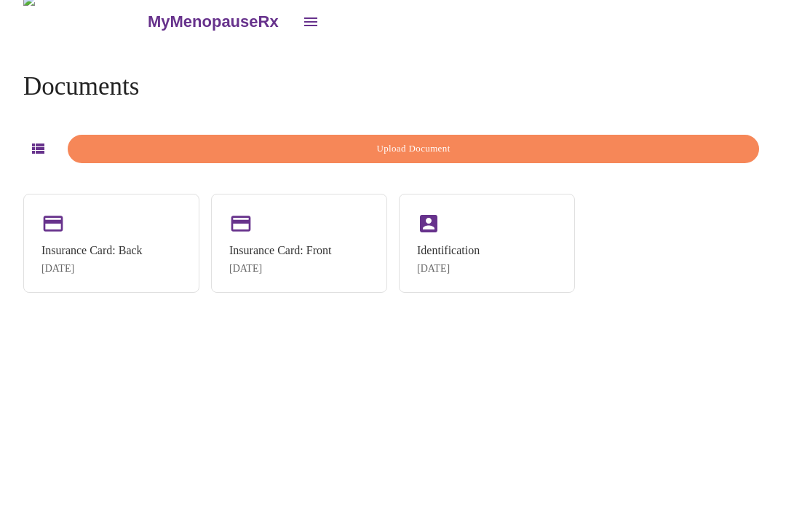
click at [507, 140] on span "Upload Document" at bounding box center [413, 148] width 658 height 17
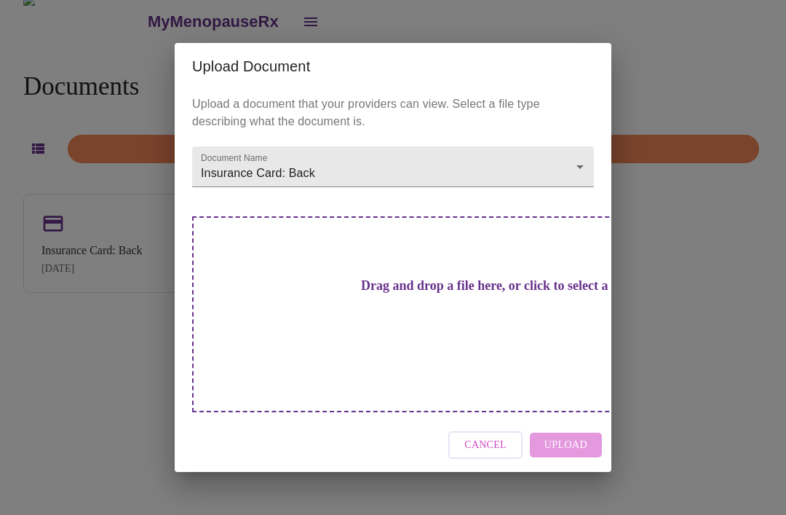
click at [589, 197] on body "MyMenopauseRx Documents Upload Document Insurance Card: Back [DATE] Insurance C…" at bounding box center [393, 251] width 774 height 515
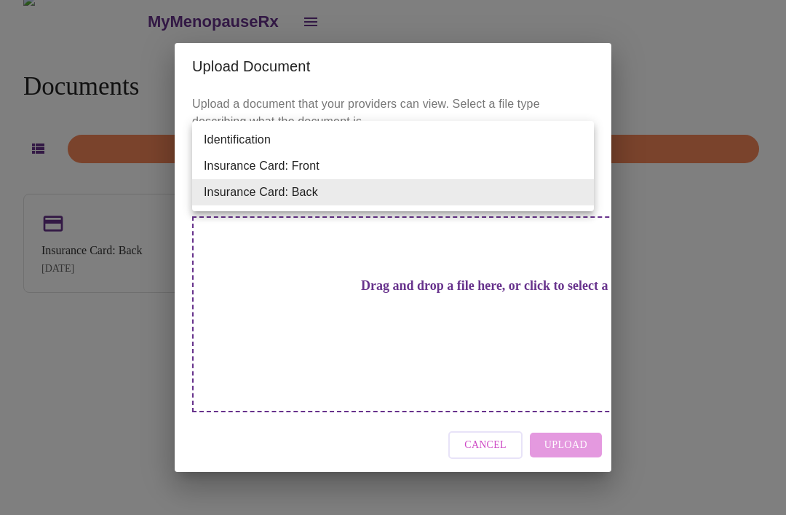
click at [302, 166] on li "Insurance Card: Front" at bounding box center [393, 166] width 402 height 26
type input "Insurance Card: Front"
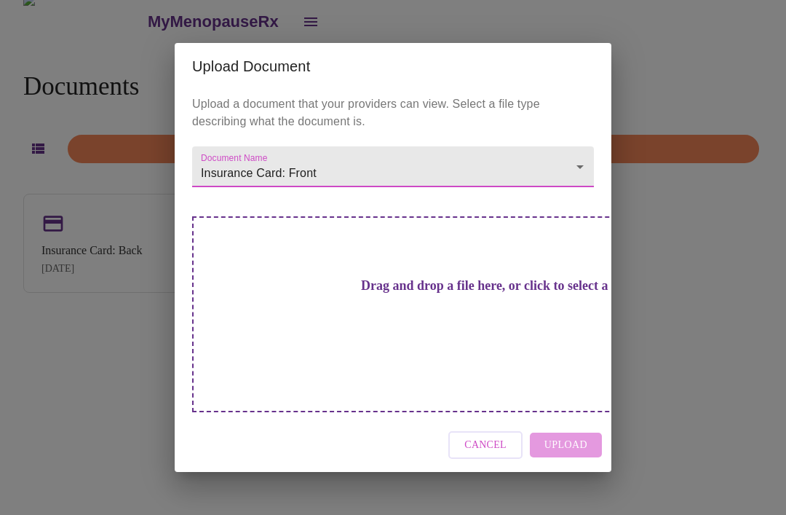
click at [411, 293] on h3 "Drag and drop a file here, or click to select a file" at bounding box center [495, 285] width 402 height 15
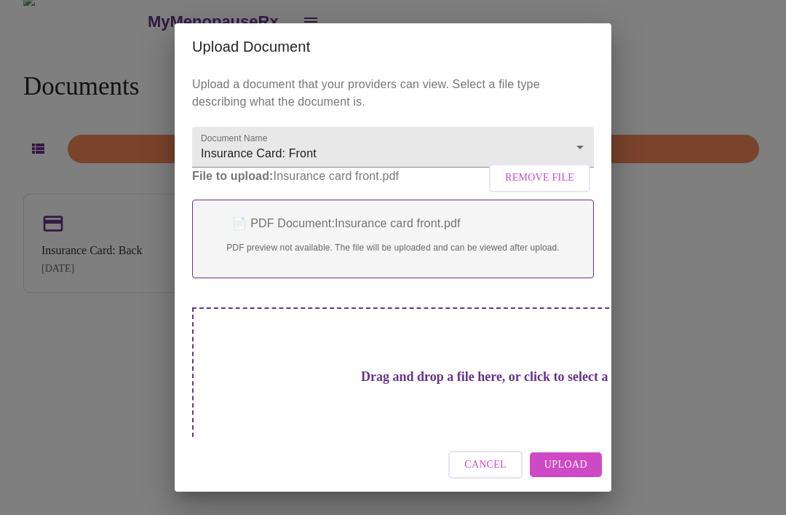
click at [575, 469] on span "Upload" at bounding box center [565, 465] width 43 height 18
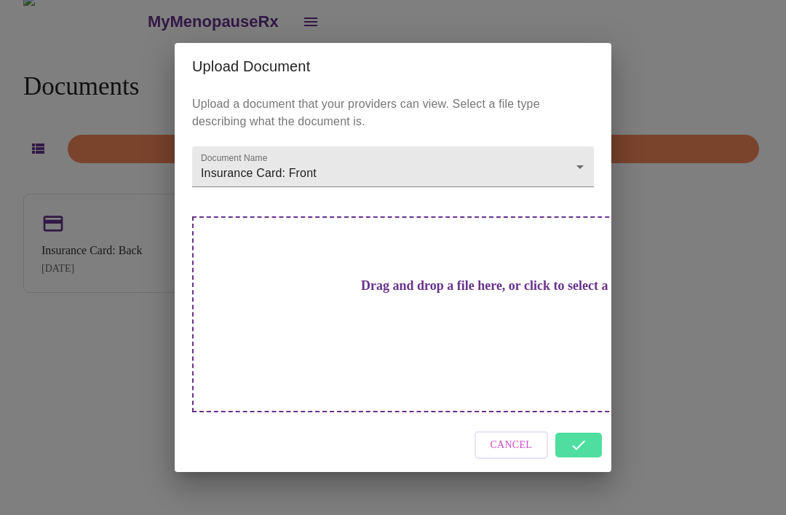
click at [691, 325] on div "Upload Document Upload a document that your providers can view. Select a file t…" at bounding box center [393, 257] width 786 height 515
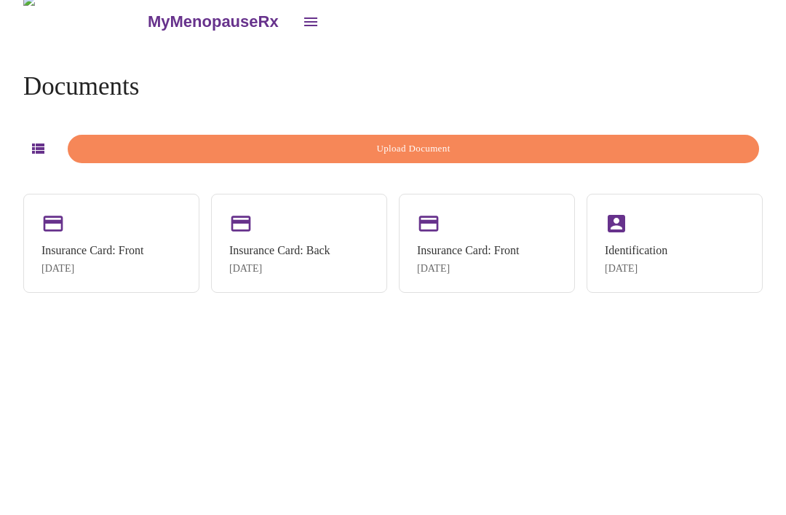
click at [111, 244] on div "Insurance Card: Front [DATE]" at bounding box center [92, 259] width 102 height 31
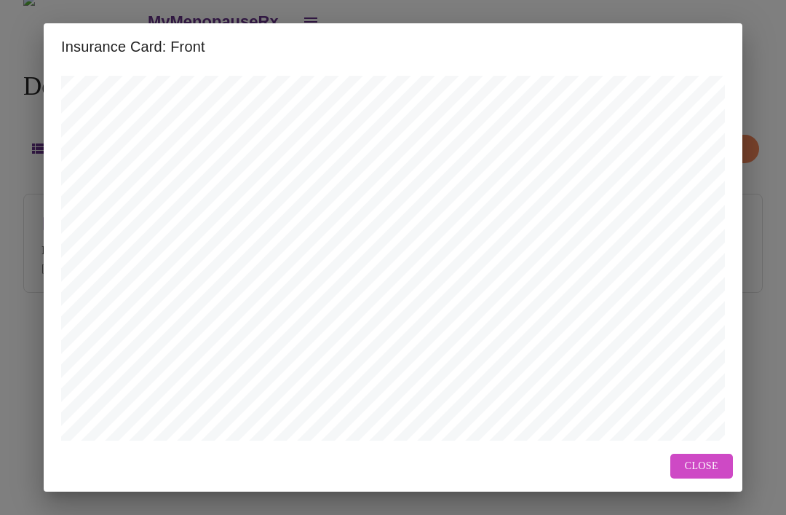
click at [704, 455] on button "Close" at bounding box center [701, 465] width 63 height 25
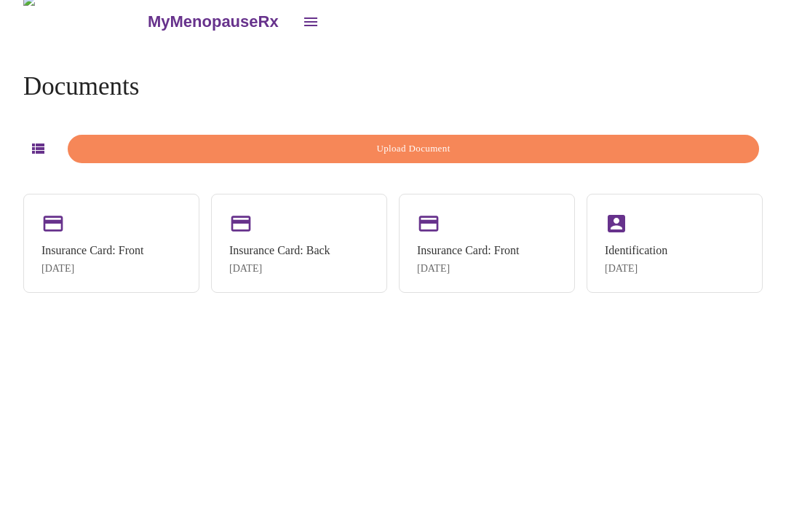
click at [322, 263] on div "[DATE]" at bounding box center [279, 269] width 101 height 12
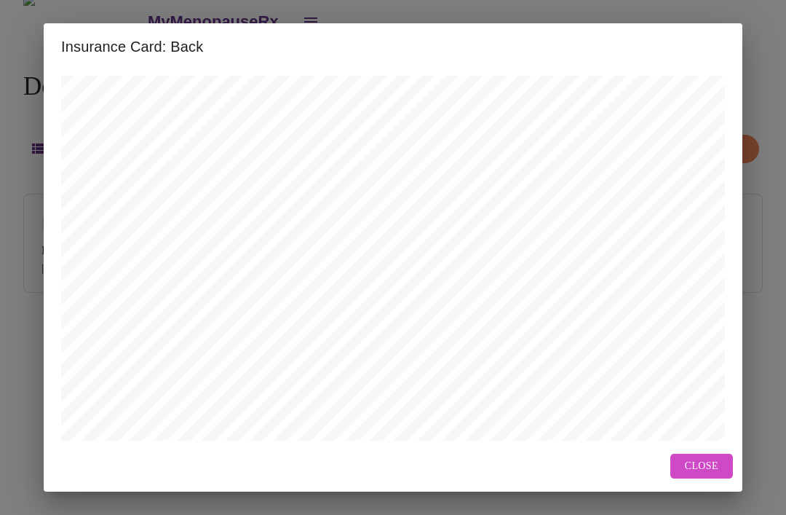
click at [706, 462] on span "Close" at bounding box center [701, 466] width 33 height 18
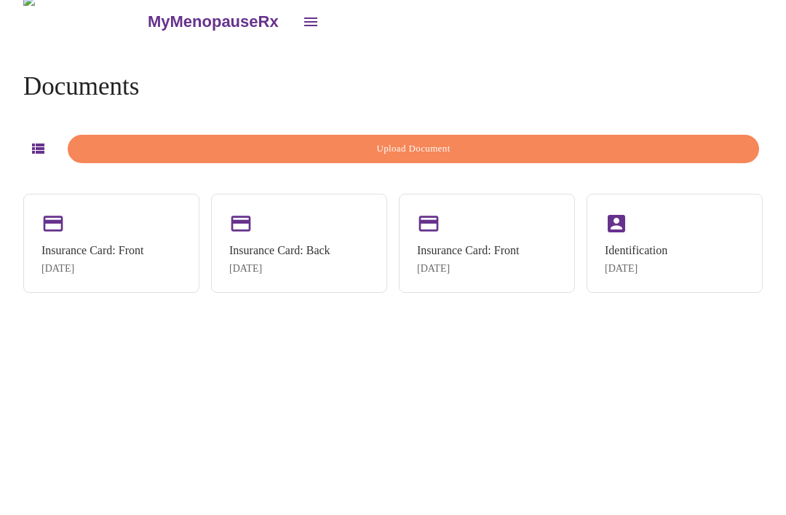
click at [498, 244] on div "Insurance Card: Front [DATE]" at bounding box center [468, 259] width 102 height 31
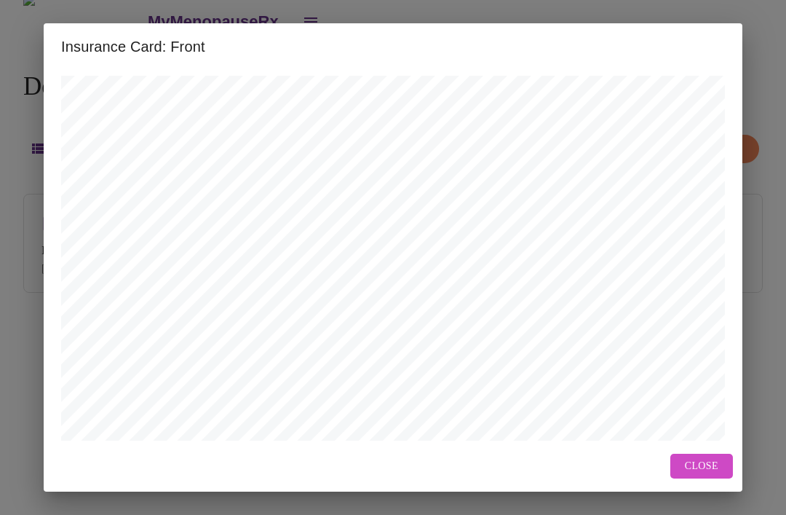
click at [707, 461] on span "Close" at bounding box center [701, 466] width 33 height 18
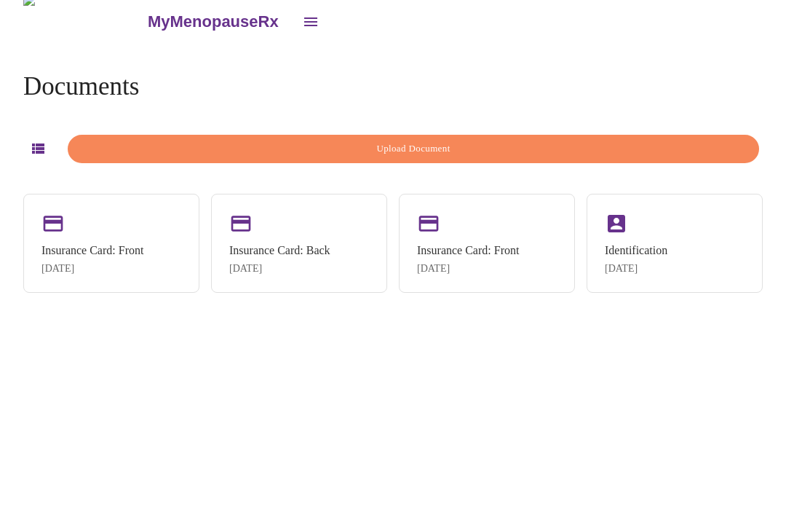
click at [686, 215] on div "Identification [DATE]" at bounding box center [675, 243] width 176 height 99
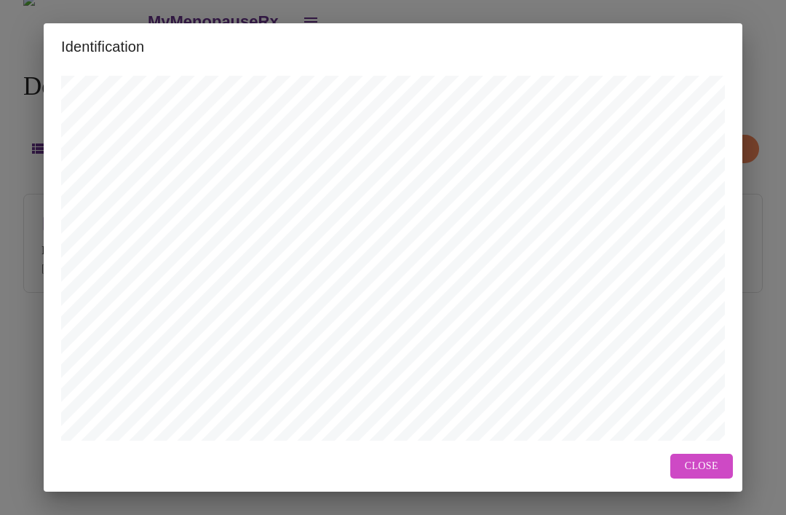
click at [707, 465] on span "Close" at bounding box center [701, 466] width 33 height 18
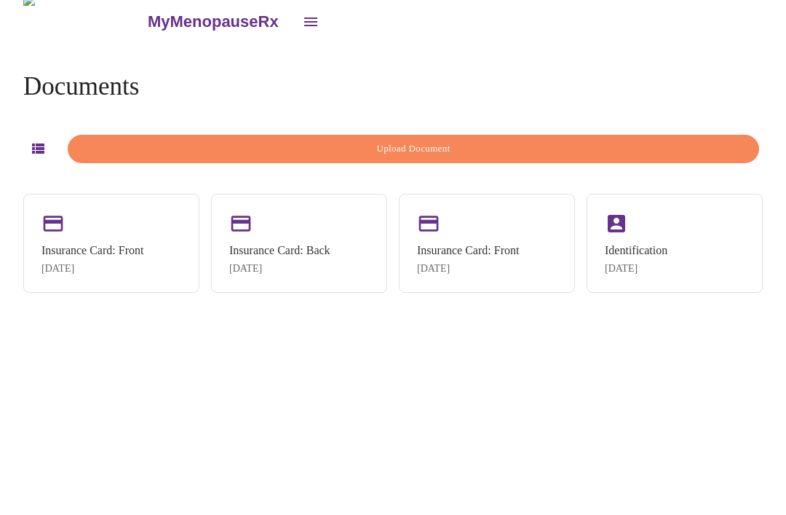
scroll to position [0, 0]
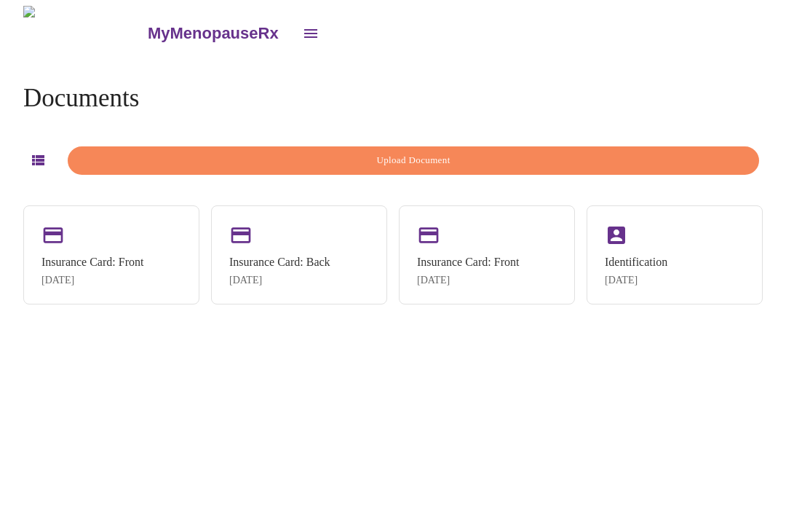
click at [304, 29] on icon "open drawer" at bounding box center [310, 33] width 13 height 9
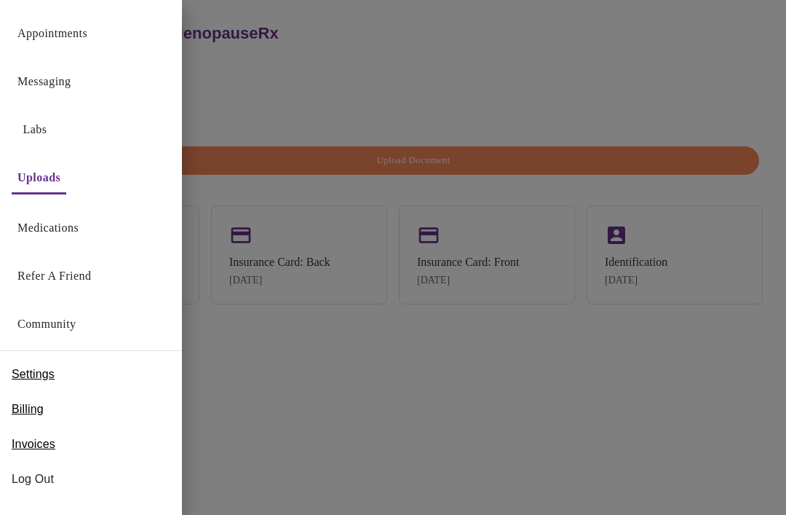
click at [458, 71] on div at bounding box center [393, 257] width 786 height 515
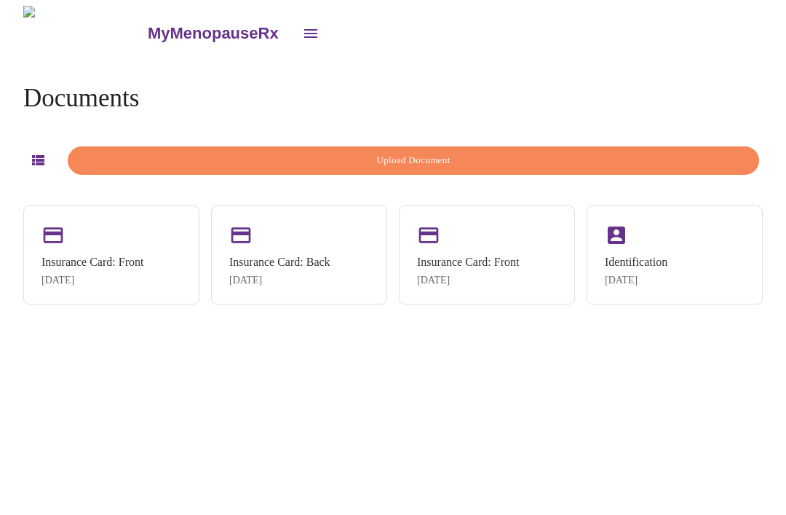
click at [148, 30] on h3 "MyMenopauseRx" at bounding box center [213, 33] width 131 height 19
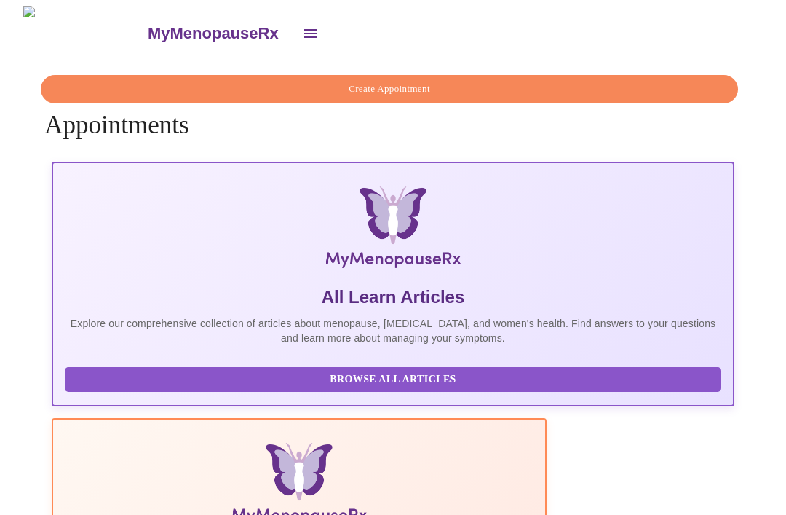
click at [302, 26] on icon "open drawer" at bounding box center [310, 33] width 17 height 17
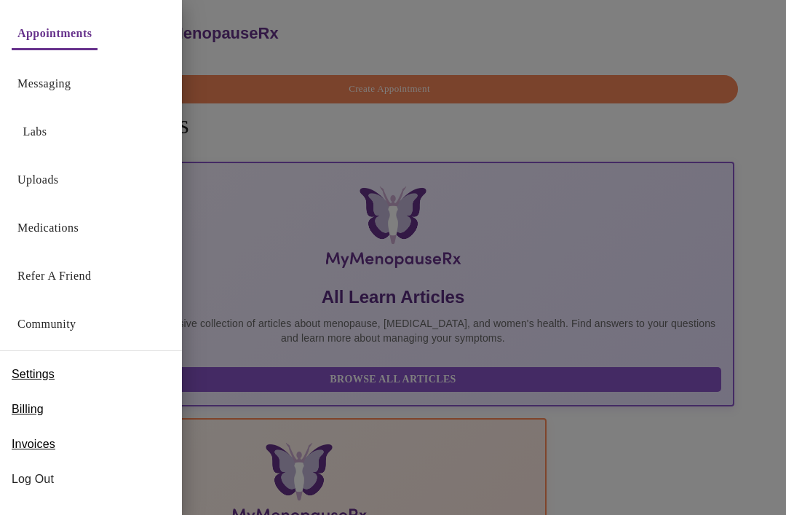
click at [63, 87] on link "Messaging" at bounding box center [43, 84] width 53 height 20
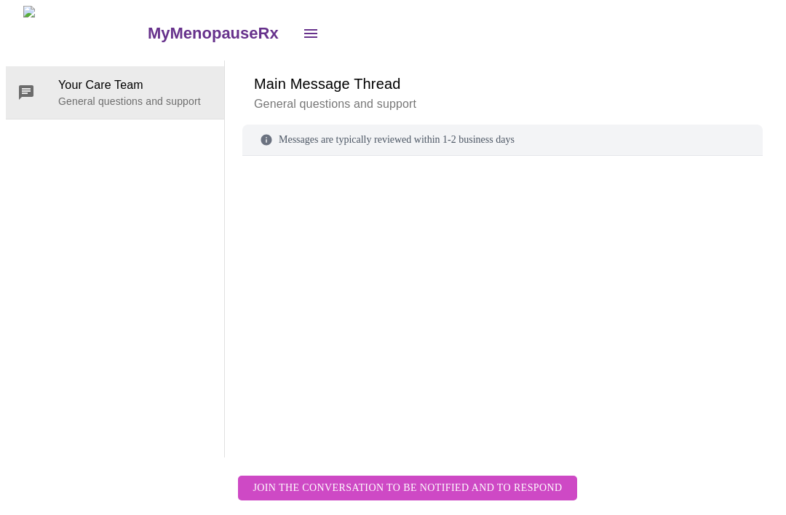
scroll to position [55, 0]
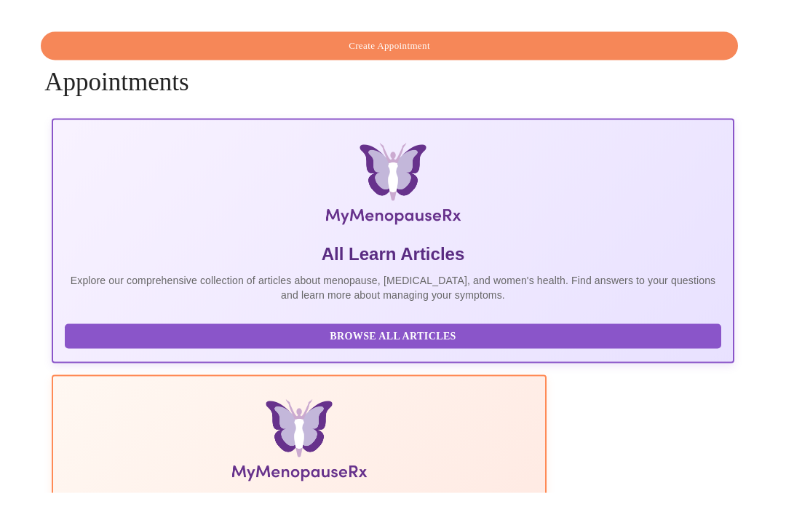
scroll to position [21, 0]
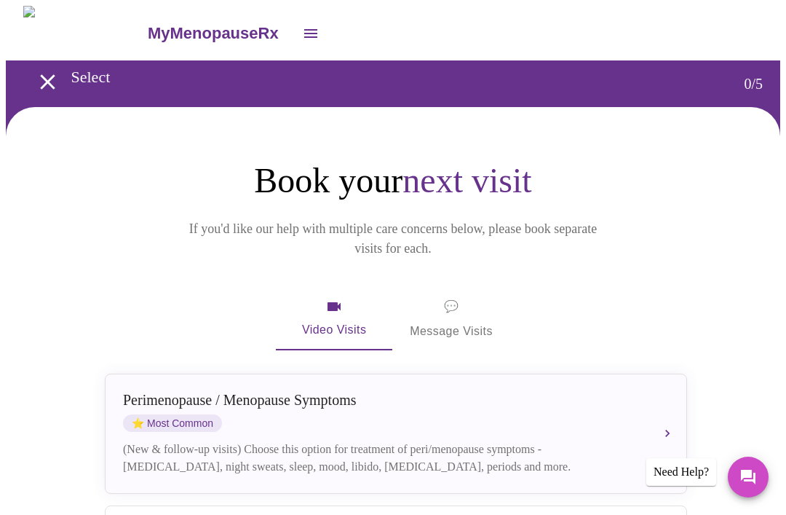
click at [756, 476] on icon "Messages" at bounding box center [748, 476] width 15 height 15
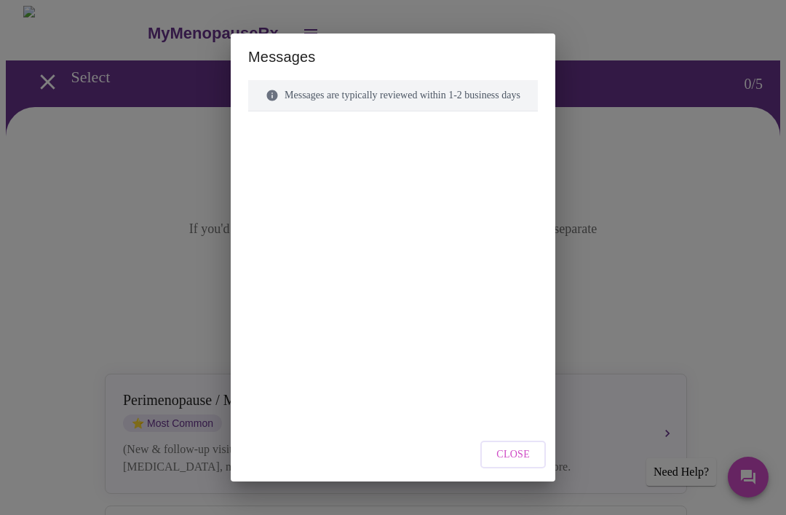
scroll to position [26, 0]
click at [678, 472] on div "Messages Messages are typically reviewed within 1-2 business days Close" at bounding box center [393, 257] width 786 height 515
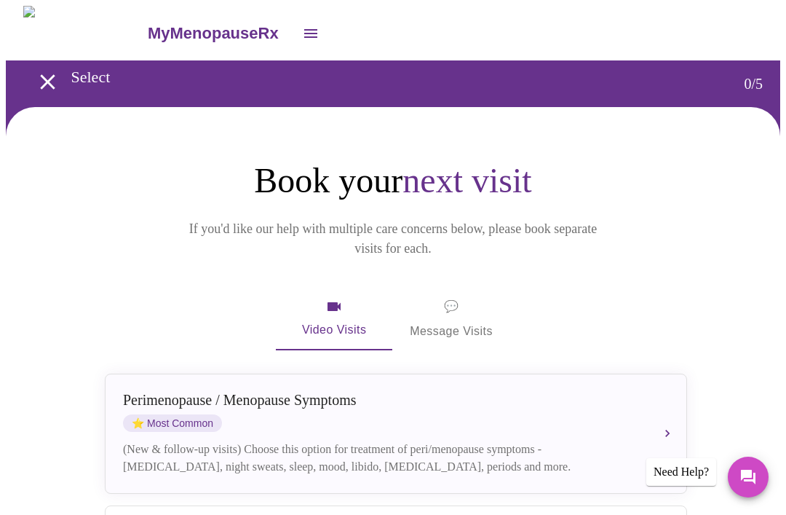
click at [695, 477] on div "Need Help?" at bounding box center [681, 472] width 70 height 28
click at [687, 478] on div "Need Help?" at bounding box center [681, 472] width 70 height 28
click at [761, 481] on button "Messages" at bounding box center [748, 476] width 41 height 41
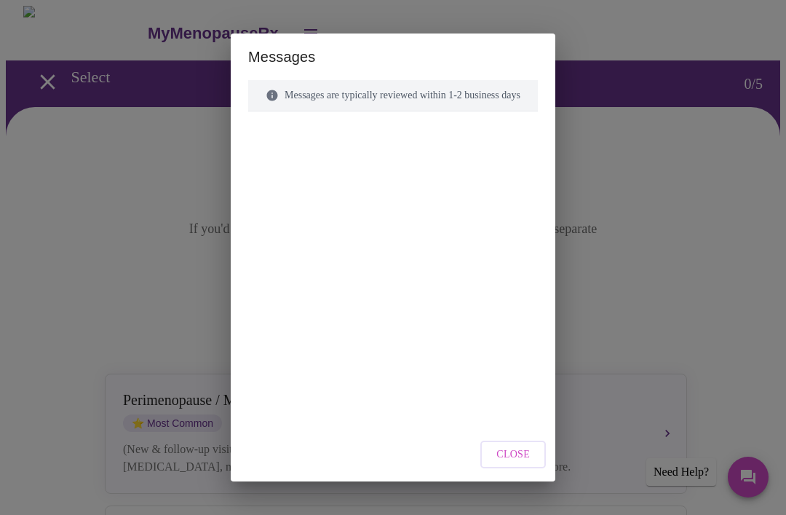
scroll to position [0, 0]
click at [424, 80] on div "Messages are typically reviewed within 1-2 business days" at bounding box center [393, 95] width 290 height 31
click at [437, 98] on div "Messages are typically reviewed within 1-2 business days" at bounding box center [393, 95] width 290 height 31
click at [380, 133] on div at bounding box center [393, 242] width 290 height 226
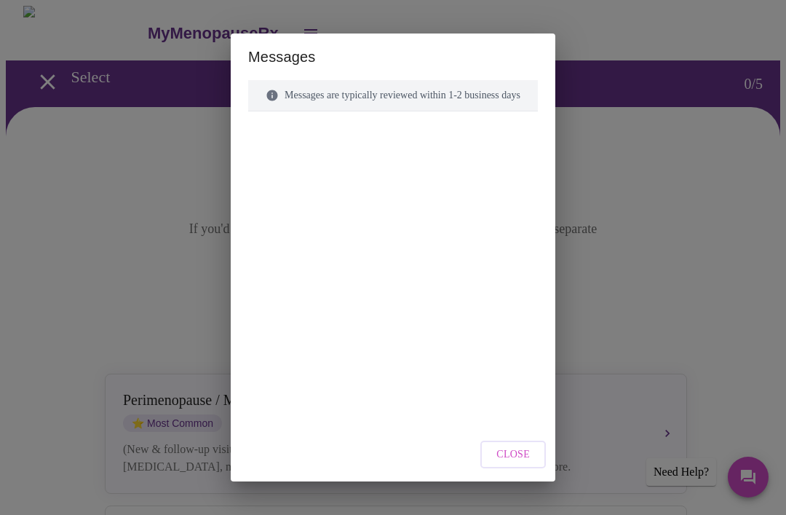
click at [330, 151] on div at bounding box center [393, 242] width 290 height 226
click at [738, 231] on div "Messages Messages are typically reviewed within 1-2 business days Close" at bounding box center [393, 257] width 786 height 515
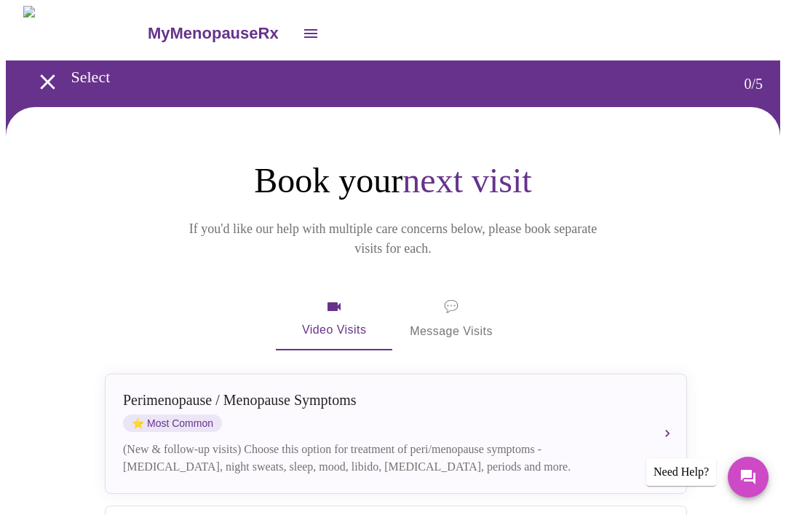
click at [453, 304] on span "💬 Message Visits" at bounding box center [451, 318] width 83 height 45
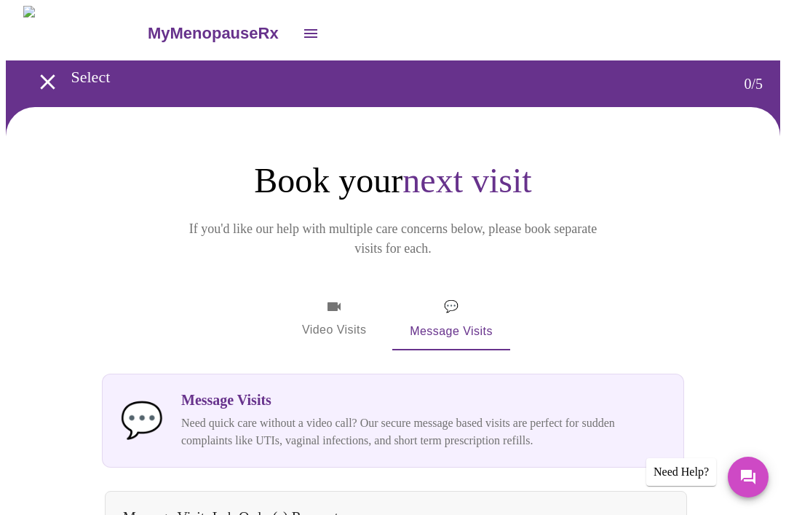
click at [331, 298] on span "Video Visits" at bounding box center [334, 319] width 82 height 42
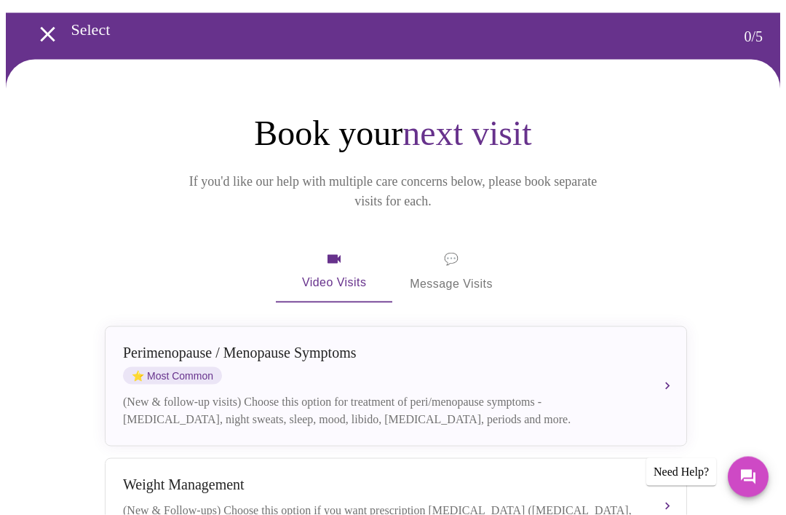
scroll to position [27, 0]
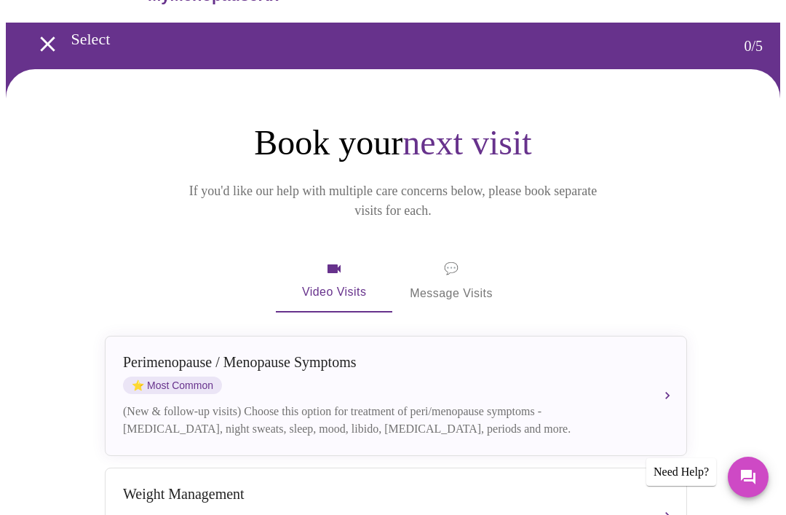
click at [640, 362] on div "[MEDICAL_DATA] / Menopause Symptoms ⭐ Most Common (New & follow-up visits) Choo…" at bounding box center [396, 396] width 546 height 84
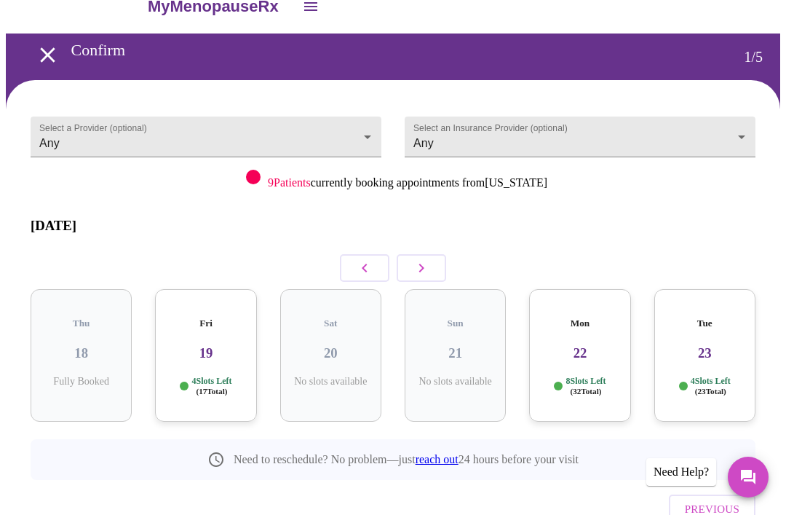
click at [368, 140] on body "MyMenopauseRx Confirm 1 / 5 Select a Provider (optional) Any Any Select an Insu…" at bounding box center [393, 288] width 774 height 618
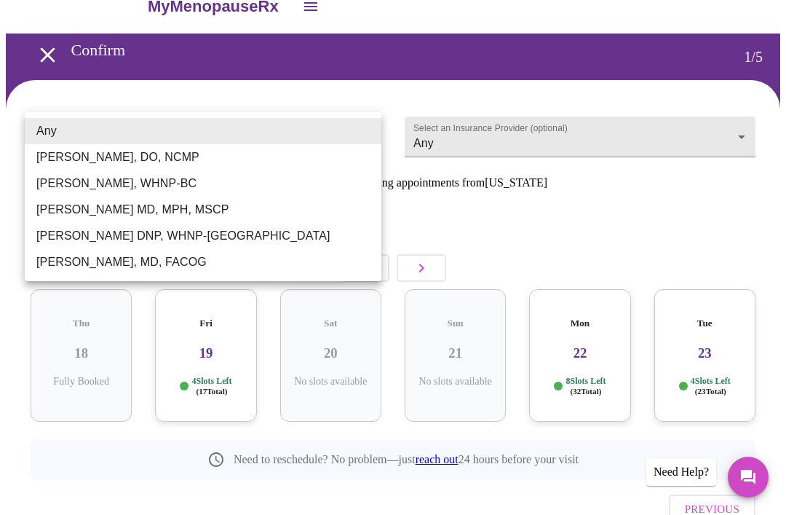
click at [635, 216] on div at bounding box center [393, 257] width 786 height 515
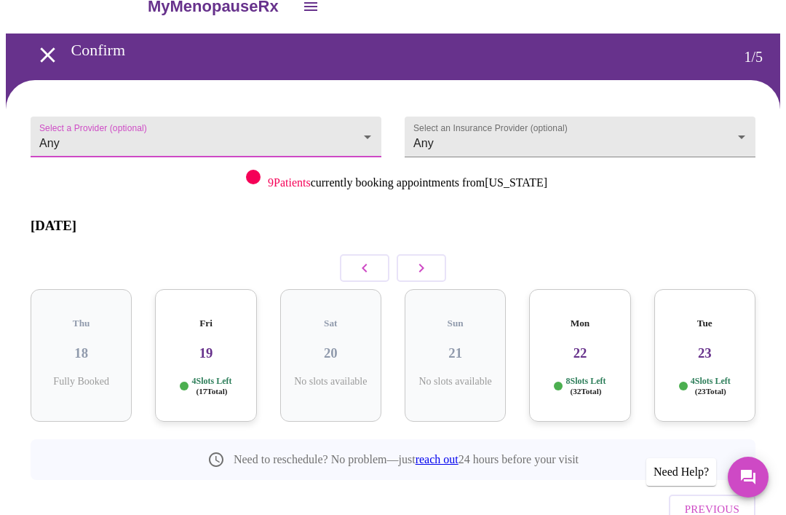
click at [650, 138] on body "MyMenopauseRx Confirm 1 / 5 Select a Provider (optional) Any Any Select an Insu…" at bounding box center [393, 288] width 774 height 618
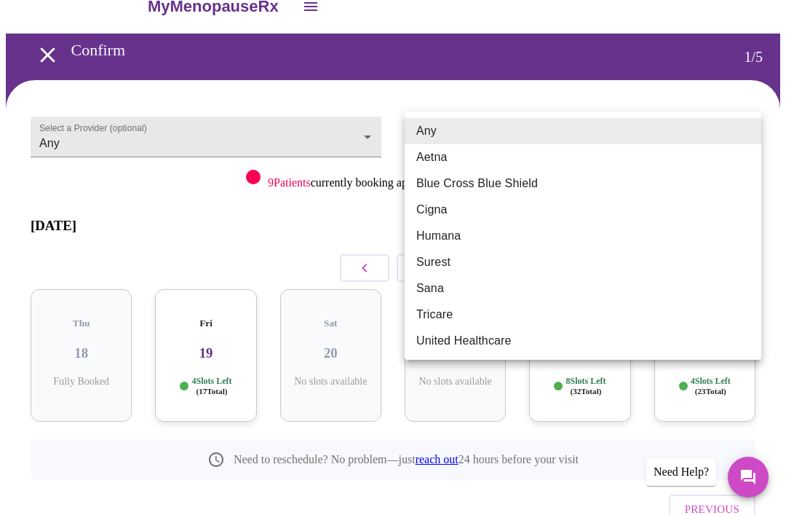
click at [445, 215] on li "Cigna" at bounding box center [583, 210] width 357 height 26
type input "Cigna"
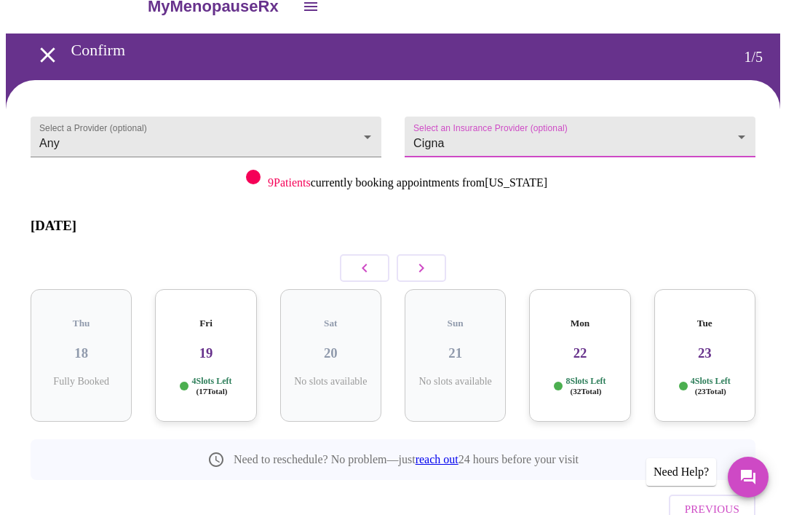
click at [365, 140] on body "MyMenopauseRx Confirm 1 / 5 Select a Provider (optional) Any Any Select an Insu…" at bounding box center [393, 288] width 774 height 618
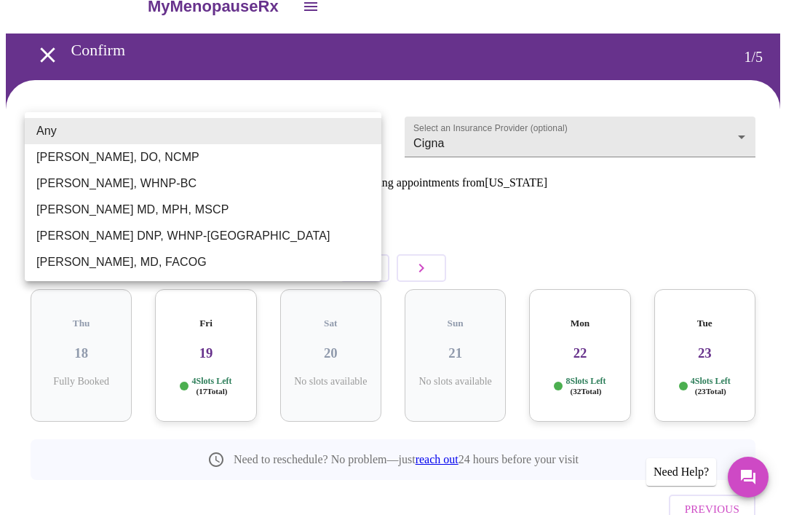
click at [711, 217] on div at bounding box center [393, 257] width 786 height 515
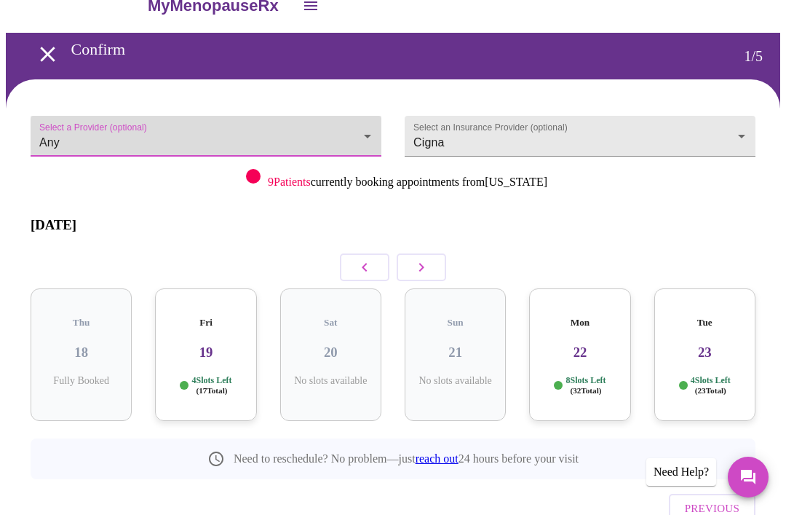
scroll to position [0, 0]
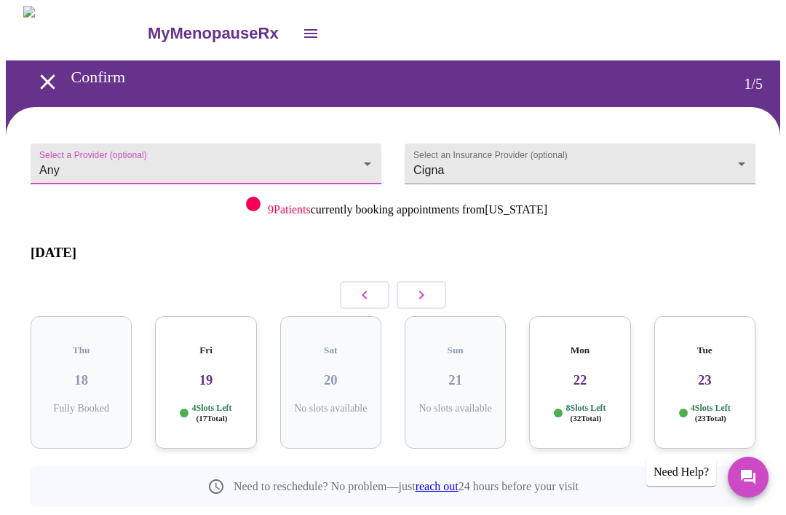
click at [54, 77] on icon "open drawer" at bounding box center [47, 81] width 25 height 25
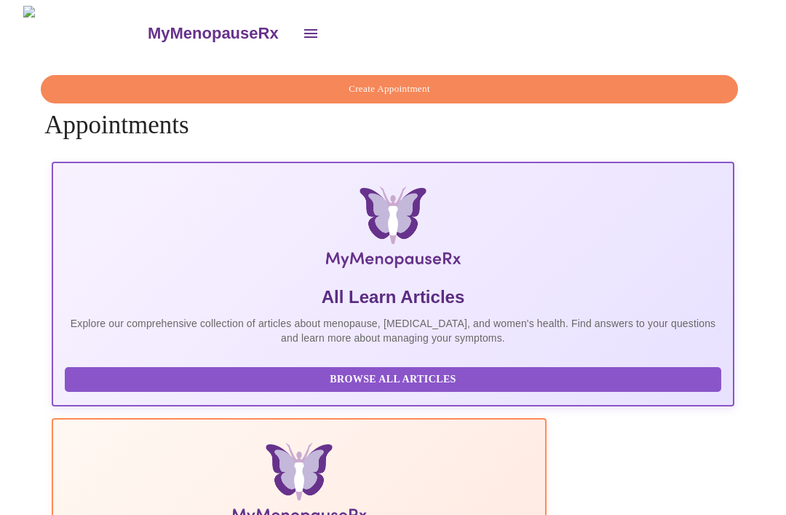
click at [293, 40] on button "open drawer" at bounding box center [310, 33] width 35 height 35
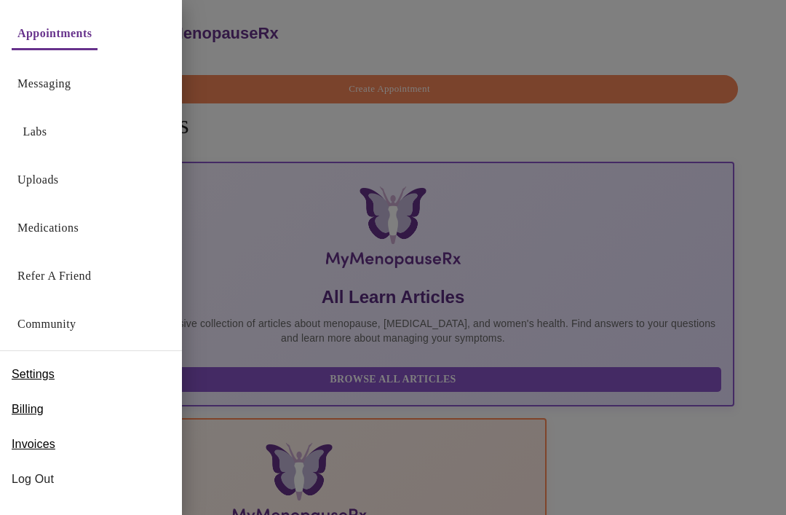
click at [71, 82] on link "Messaging" at bounding box center [43, 84] width 53 height 20
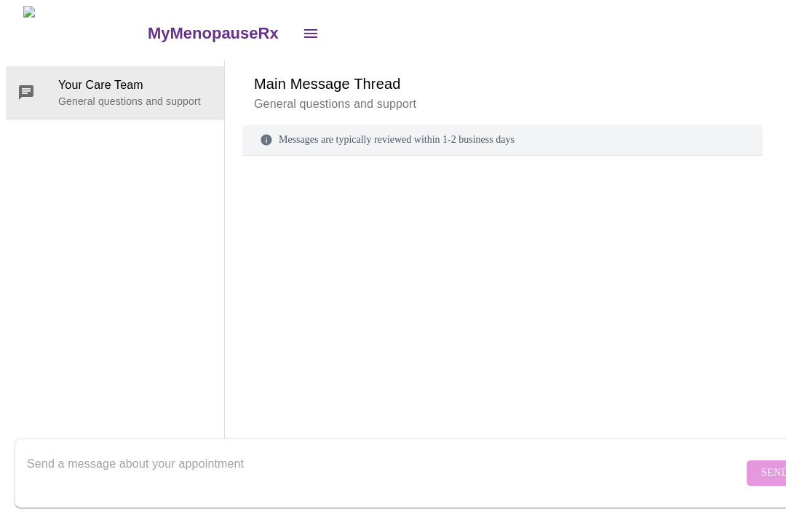
click at [293, 36] on button "open drawer" at bounding box center [310, 33] width 35 height 35
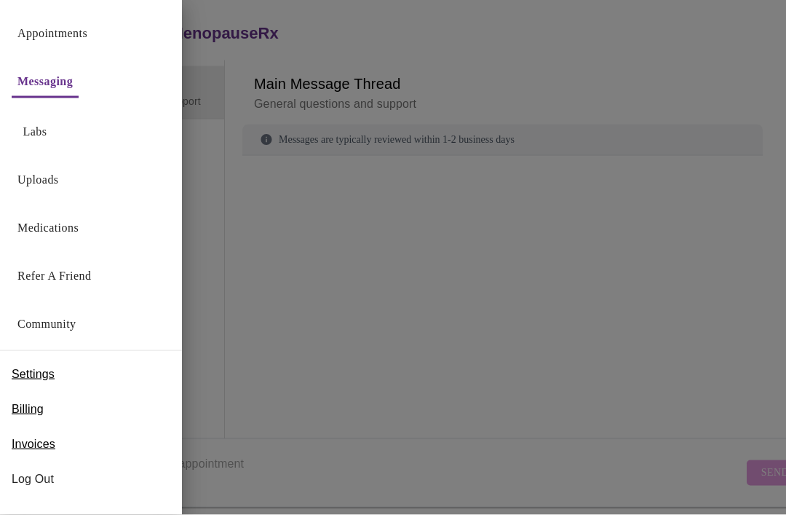
scroll to position [55, 0]
click at [41, 140] on link "Labs" at bounding box center [35, 132] width 24 height 20
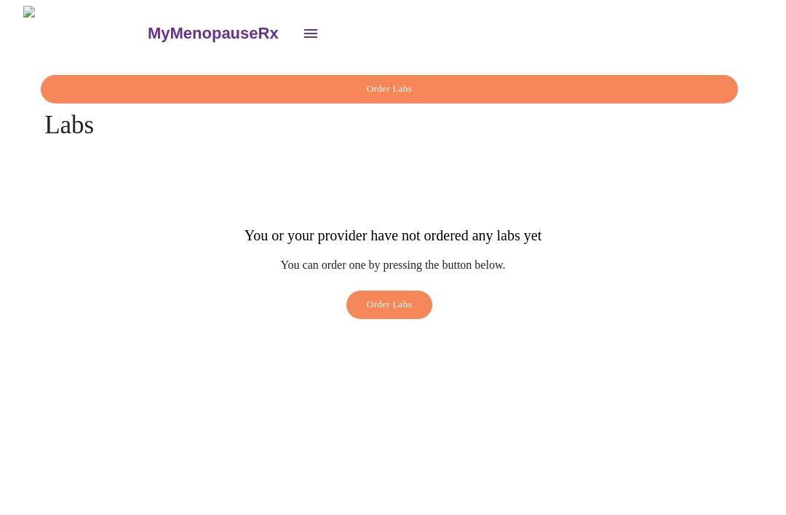
click at [302, 35] on icon "open drawer" at bounding box center [310, 33] width 17 height 17
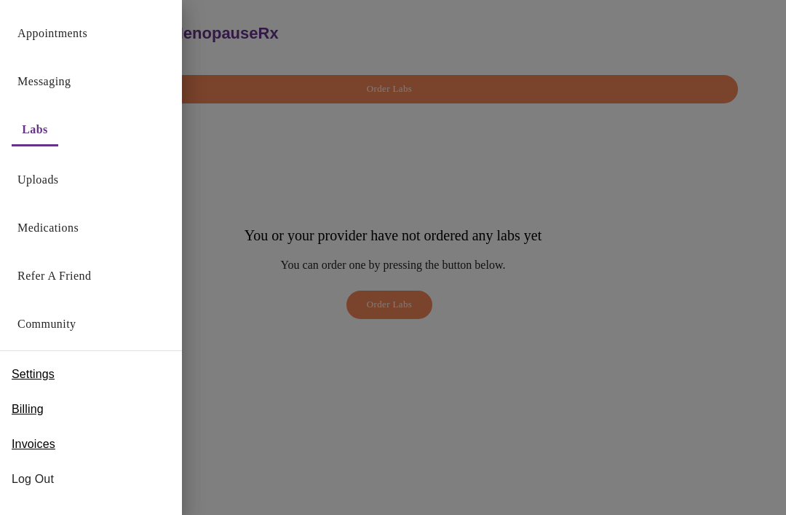
click at [75, 234] on link "Medications" at bounding box center [47, 228] width 61 height 20
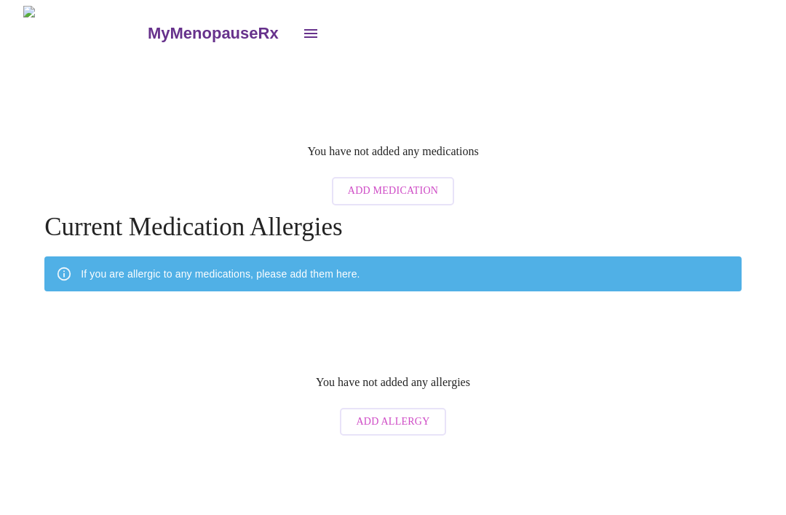
click at [302, 30] on icon "open drawer" at bounding box center [310, 33] width 17 height 17
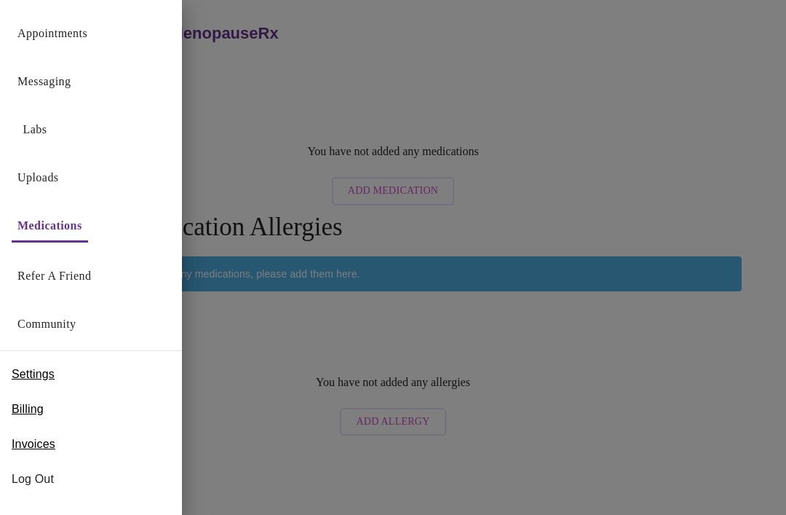
click at [69, 327] on link "Community" at bounding box center [46, 324] width 59 height 20
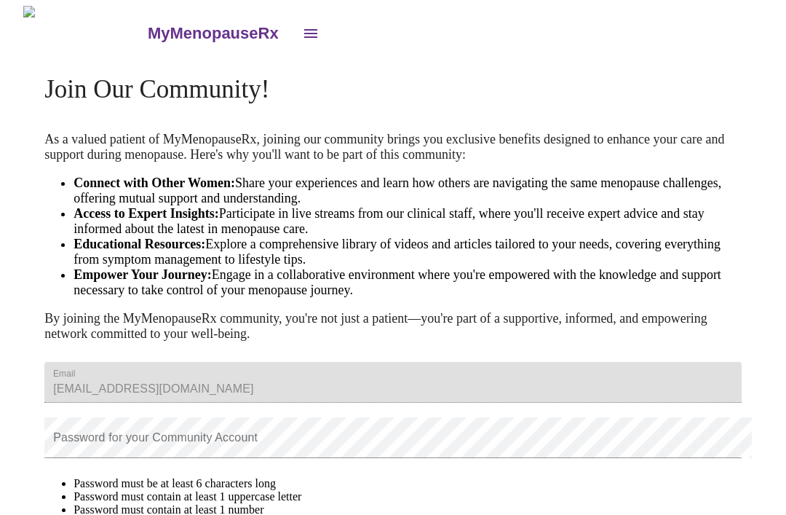
click at [293, 36] on button "open drawer" at bounding box center [310, 33] width 35 height 35
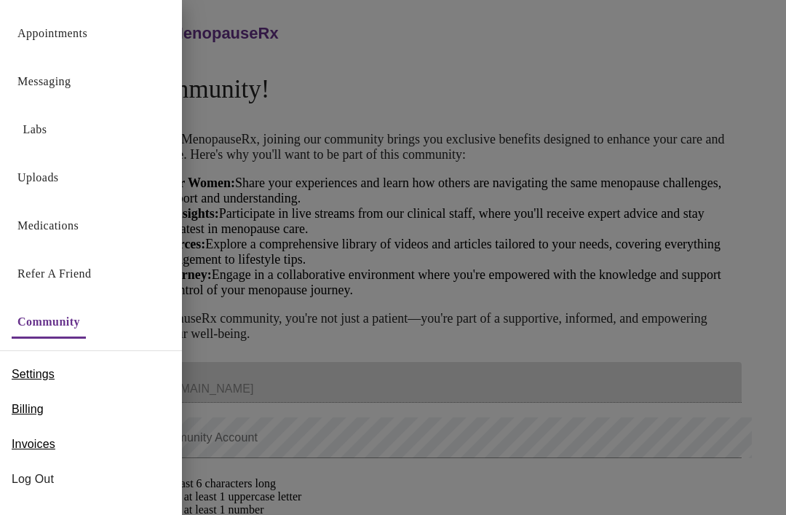
click at [53, 370] on span "Settings" at bounding box center [33, 373] width 43 height 17
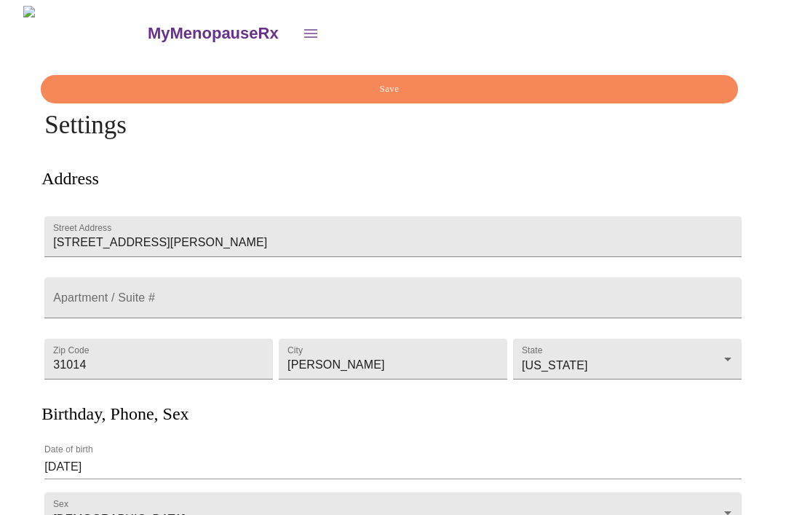
click at [302, 32] on icon "open drawer" at bounding box center [310, 33] width 17 height 17
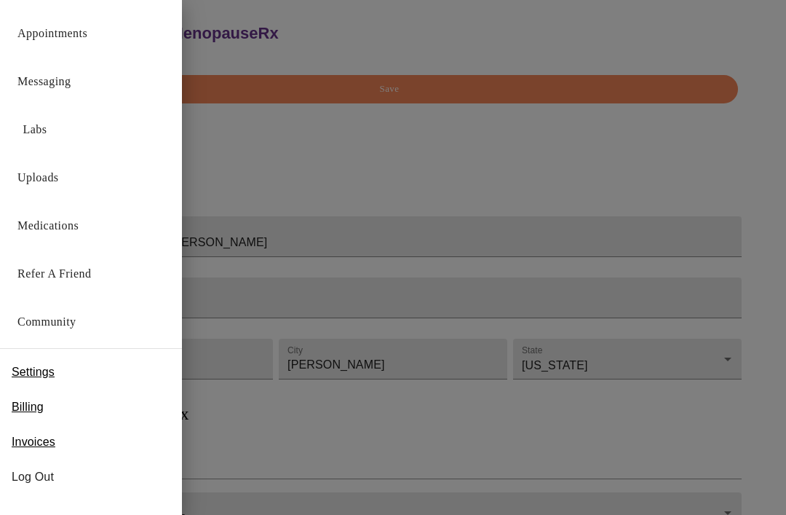
click at [76, 36] on link "Appointments" at bounding box center [52, 33] width 70 height 20
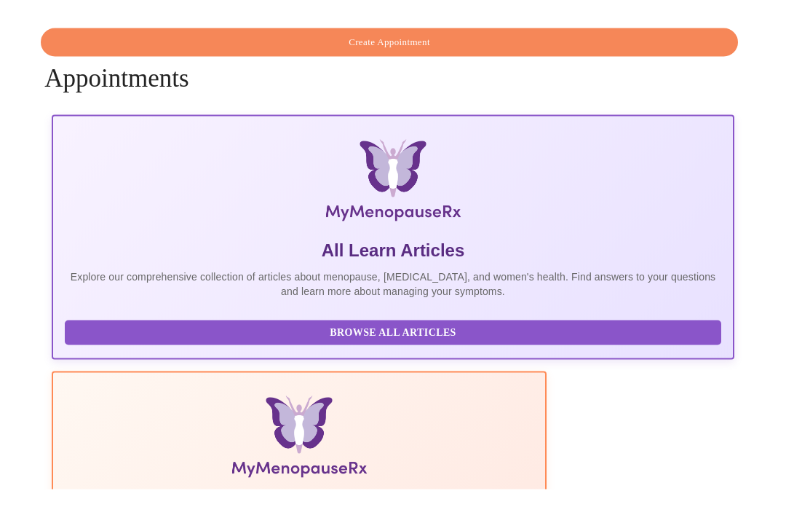
scroll to position [21, 0]
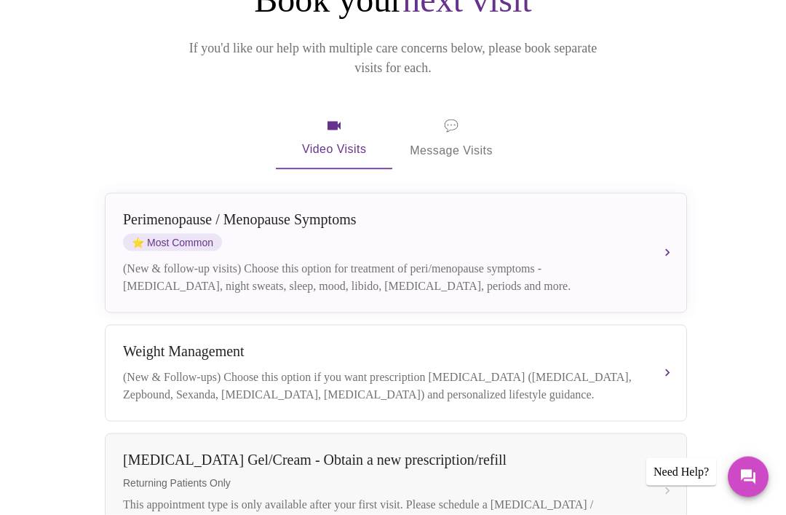
click at [528, 260] on div "(New & follow-up visits) Choose this option for treatment of peri/menopause sym…" at bounding box center [381, 277] width 517 height 35
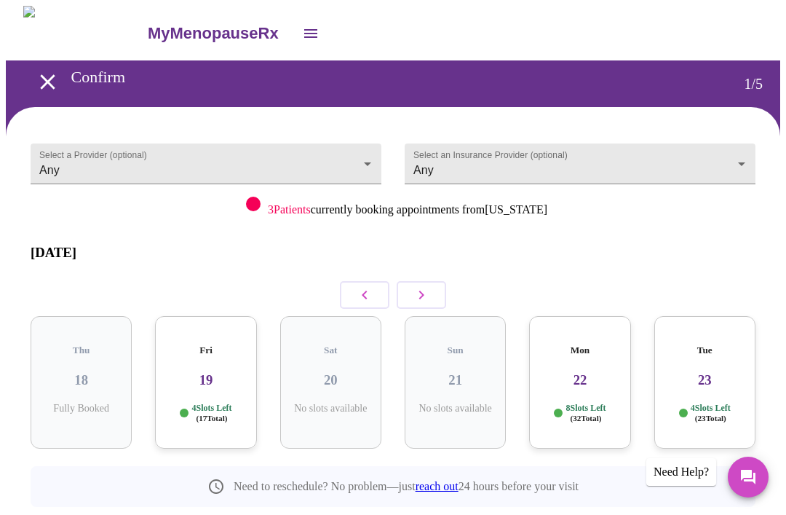
click at [302, 33] on icon "open drawer" at bounding box center [310, 33] width 17 height 17
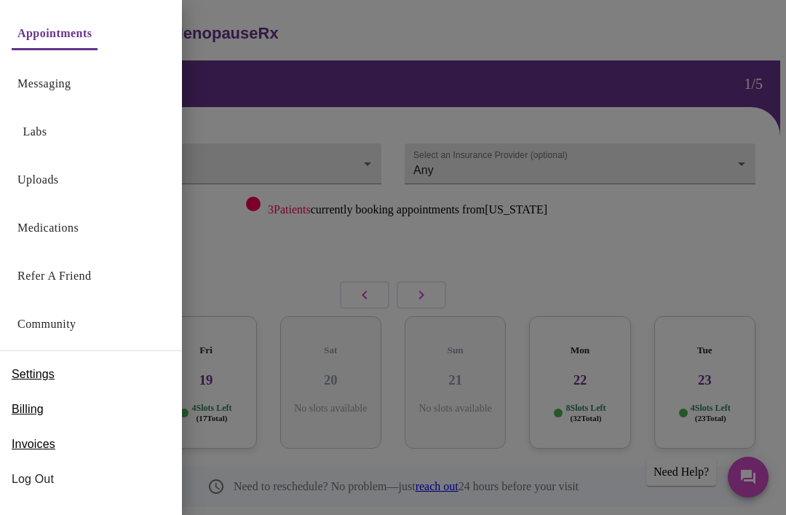
click at [76, 324] on link "Community" at bounding box center [46, 324] width 59 height 20
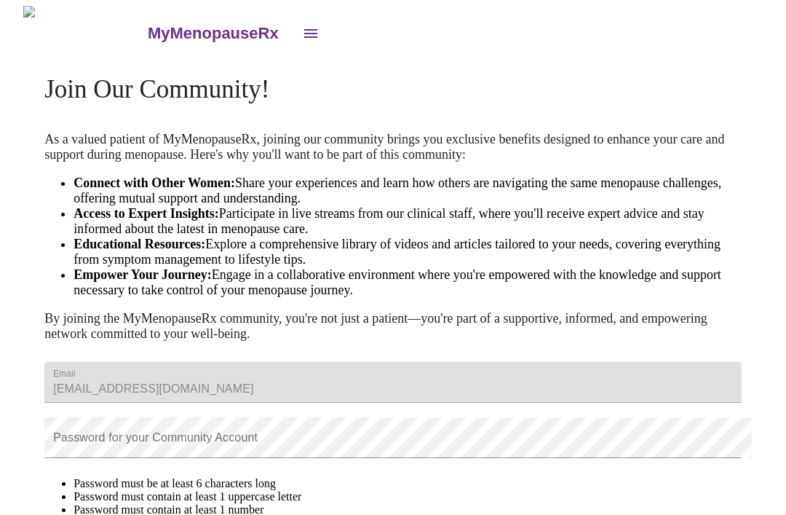
click at [304, 29] on icon "open drawer" at bounding box center [310, 33] width 13 height 9
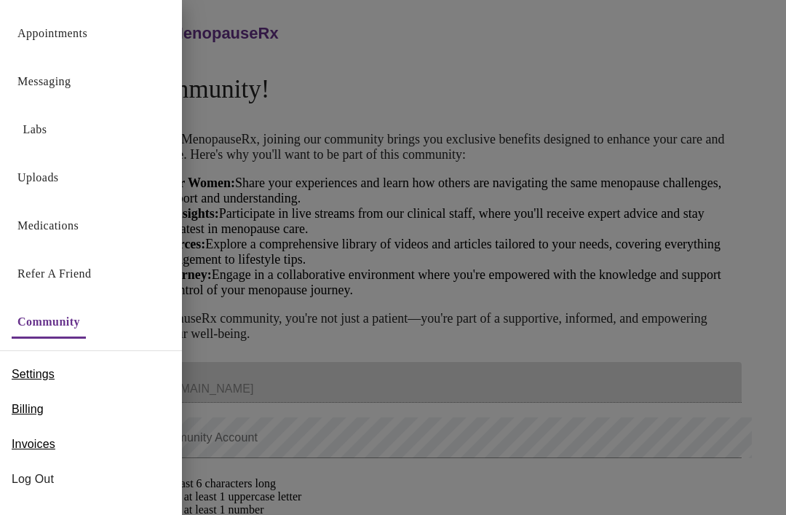
click at [416, 73] on div at bounding box center [393, 257] width 786 height 515
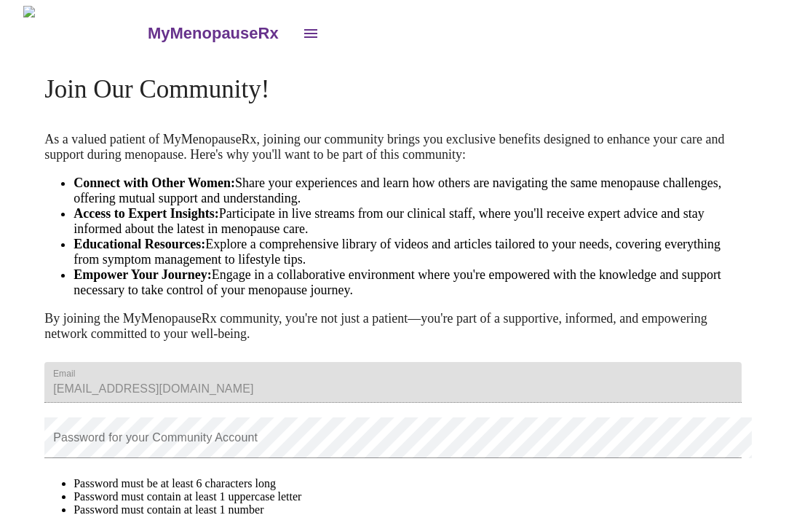
click at [148, 28] on h3 "MyMenopauseRx" at bounding box center [213, 33] width 131 height 19
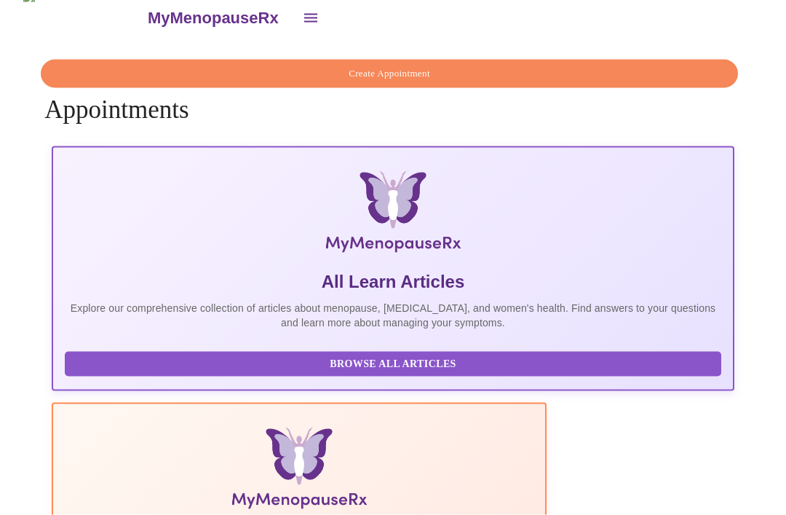
scroll to position [0, 554]
